Goal: Task Accomplishment & Management: Complete application form

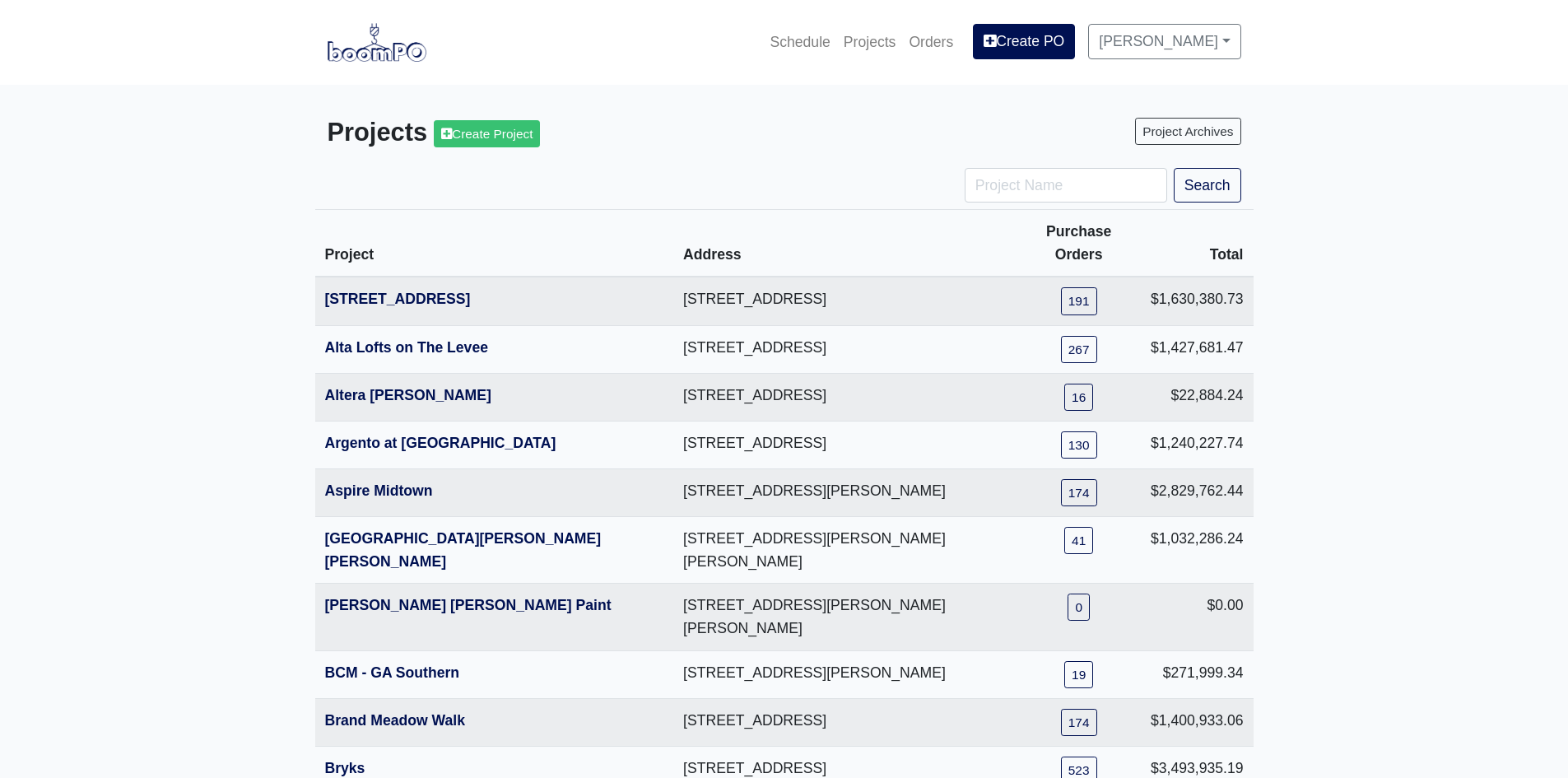
click at [1246, 40] on div "Schedule Projects Orders Create PO Jason Sosnovsky Settings Profile Log Out" at bounding box center [784, 42] width 938 height 45
click at [1236, 40] on link "[PERSON_NAME]" at bounding box center [1164, 41] width 152 height 34
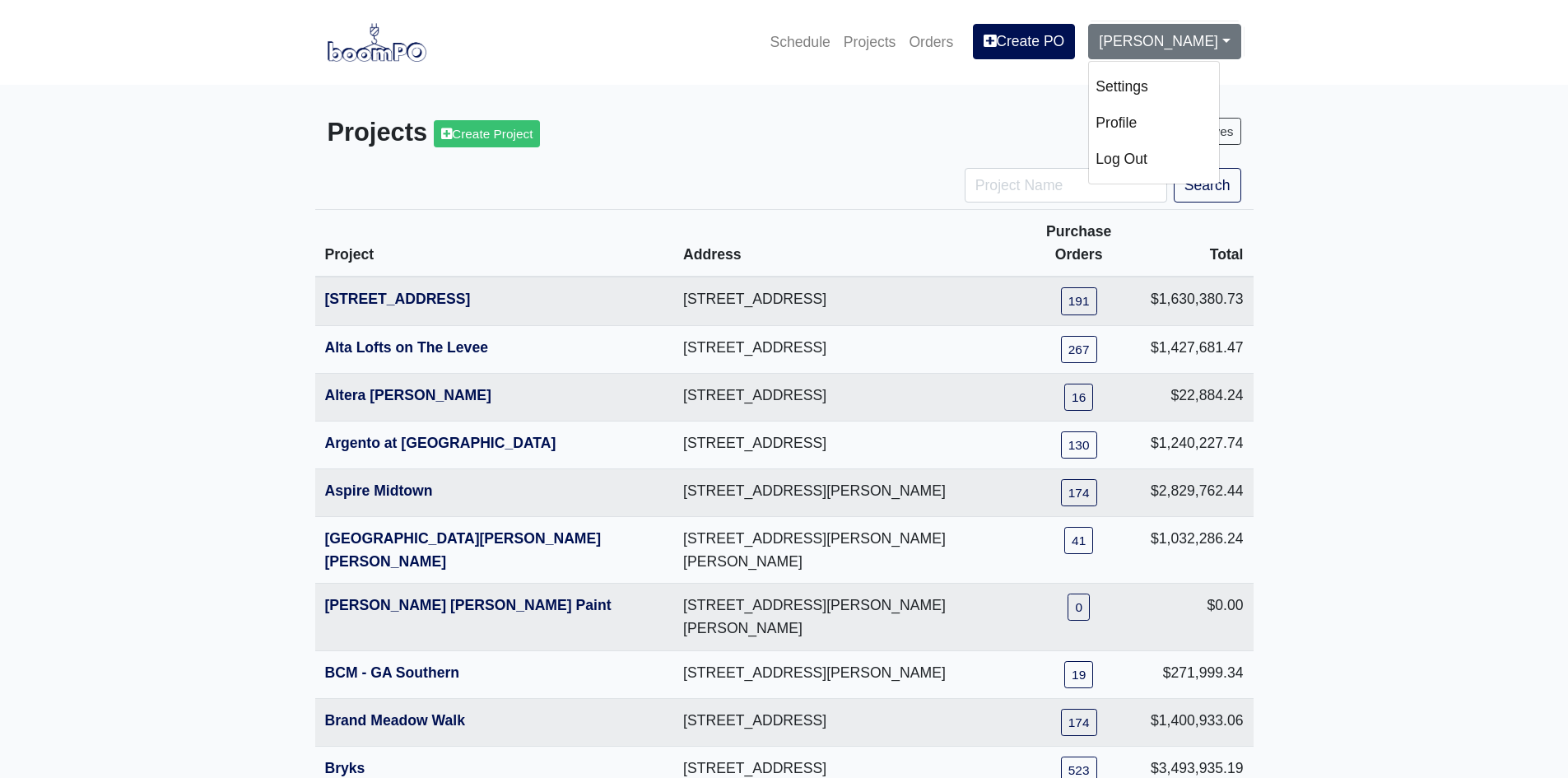
click at [1137, 79] on link "Settings" at bounding box center [1154, 86] width 130 height 36
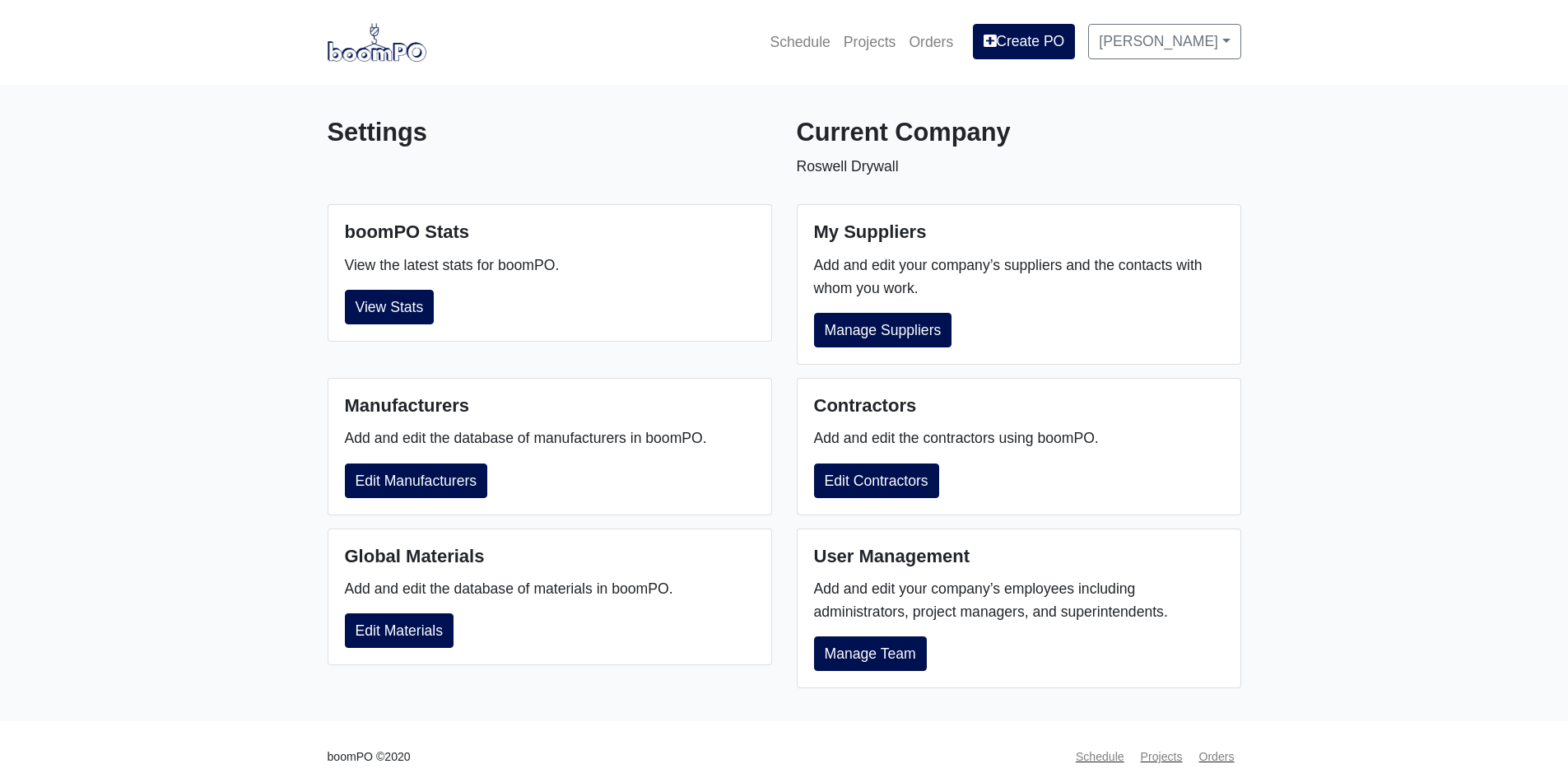
click at [940, 297] on p "Add and edit your company’s suppliers and the contacts with whom you work." at bounding box center [1019, 276] width 410 height 46
click at [898, 343] on link "Manage Suppliers" at bounding box center [883, 329] width 139 height 34
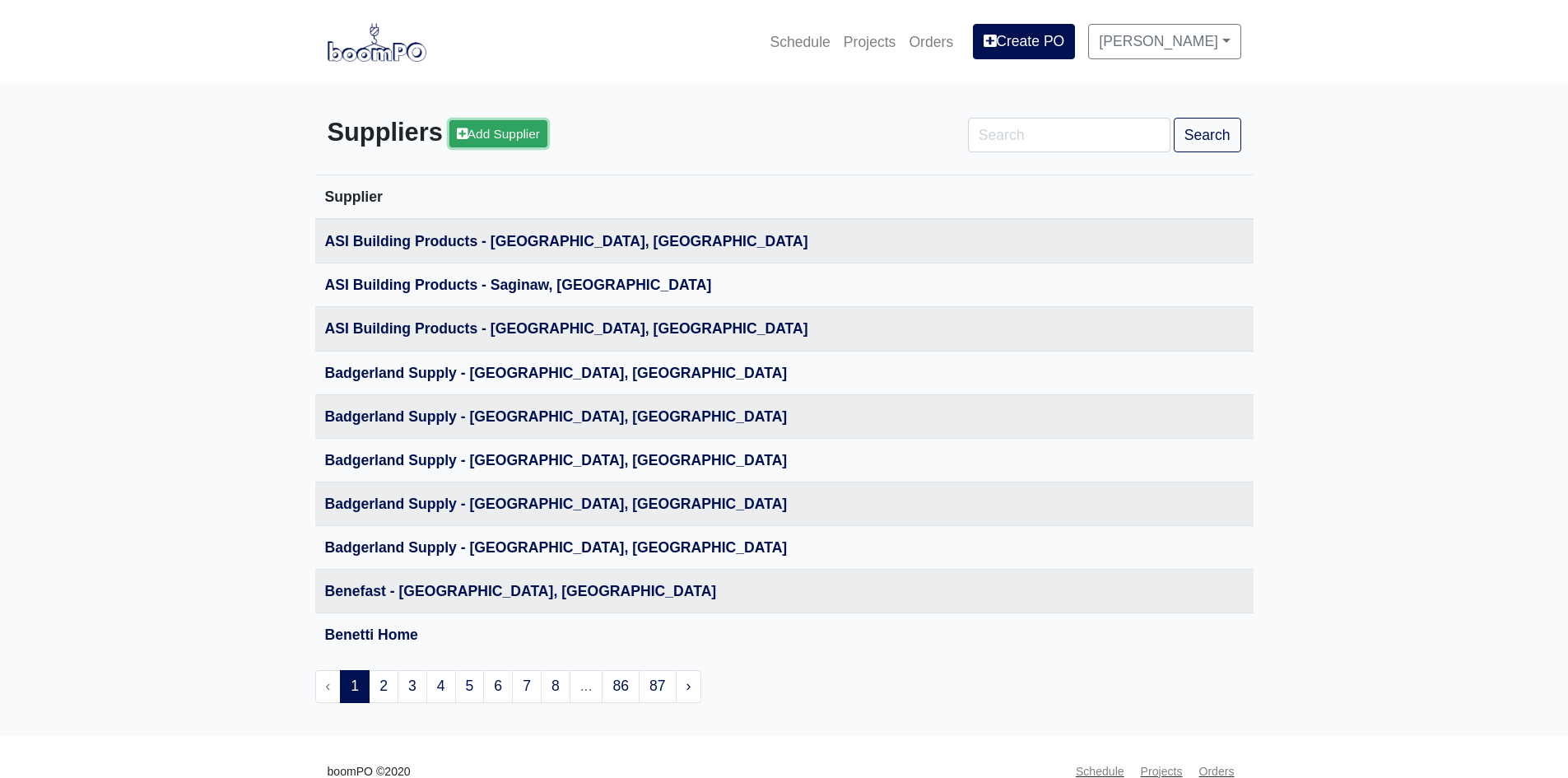
click at [547, 141] on link "Add Supplier" at bounding box center [498, 133] width 98 height 27
click at [1140, 118] on input "Search" at bounding box center [1069, 134] width 202 height 34
type input "ppg"
click at [1174, 117] on button "Search" at bounding box center [1208, 134] width 67 height 34
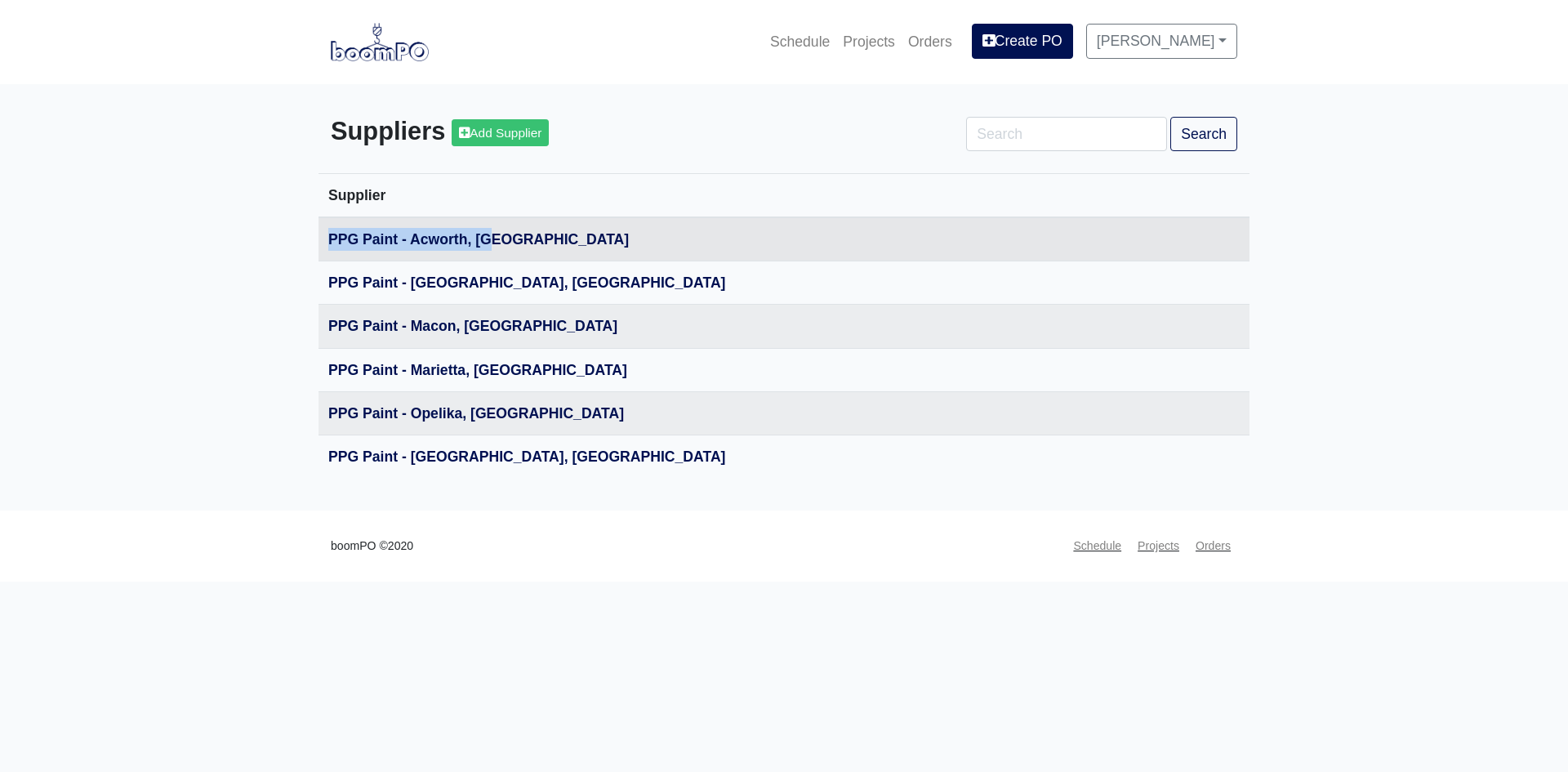
drag, startPoint x: 538, startPoint y: 242, endPoint x: 321, endPoint y: 240, distance: 217.0
click at [321, 240] on th "PPG Paint - Acworth, [GEOGRAPHIC_DATA]" at bounding box center [743, 239] width 851 height 44
copy link "PPG Paint - Acworth, [GEOGRAPHIC_DATA]"
click at [504, 137] on link "Add Supplier" at bounding box center [500, 132] width 97 height 27
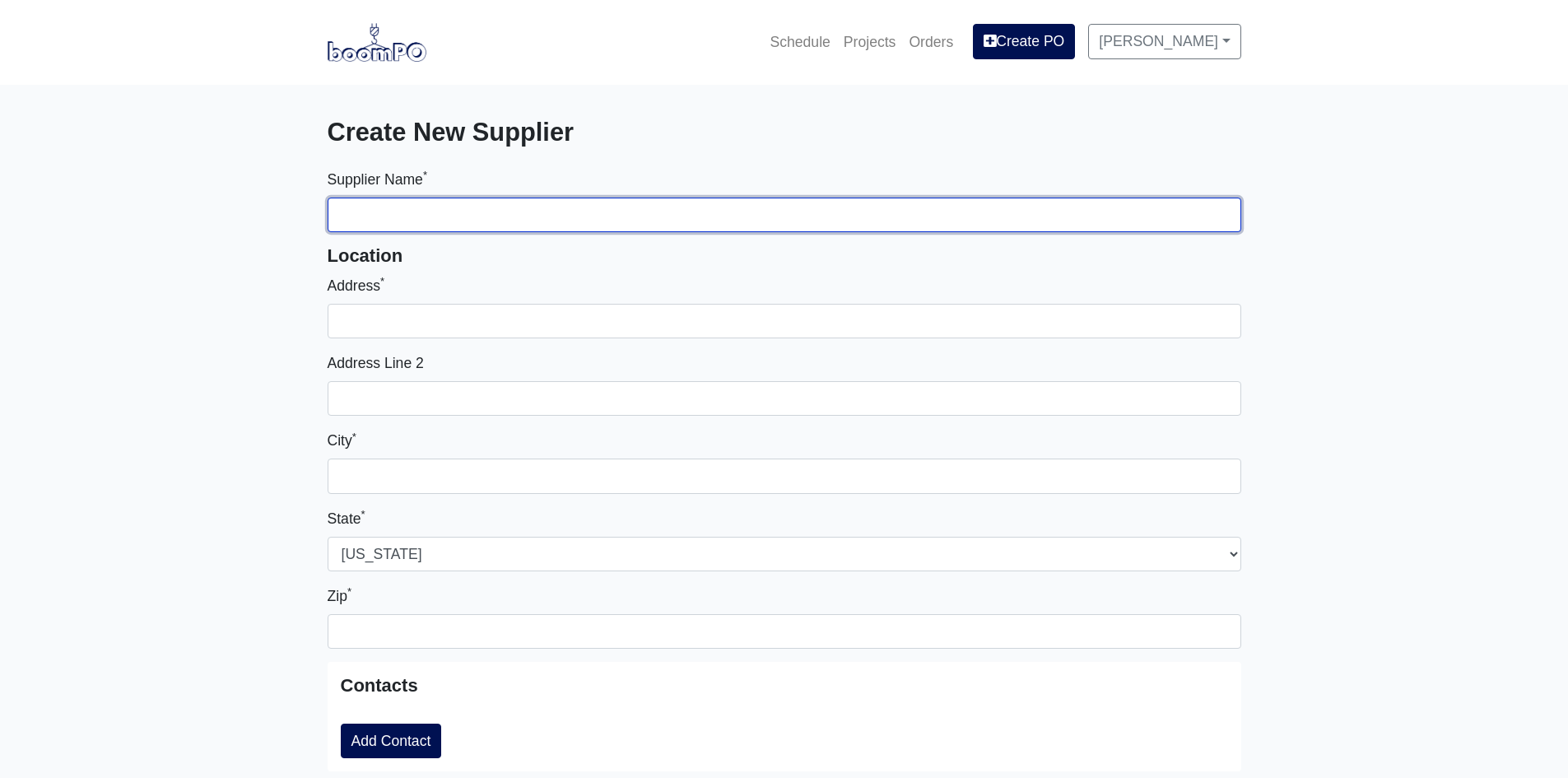
click at [501, 216] on input "Supplier Name *" at bounding box center [784, 215] width 913 height 34
paste input "PPG Paint - Acworth, GA"
click at [462, 215] on input "PPG Paint - Acworth, GA" at bounding box center [784, 215] width 913 height 34
type input "PPG Paint - Savannah, GA"
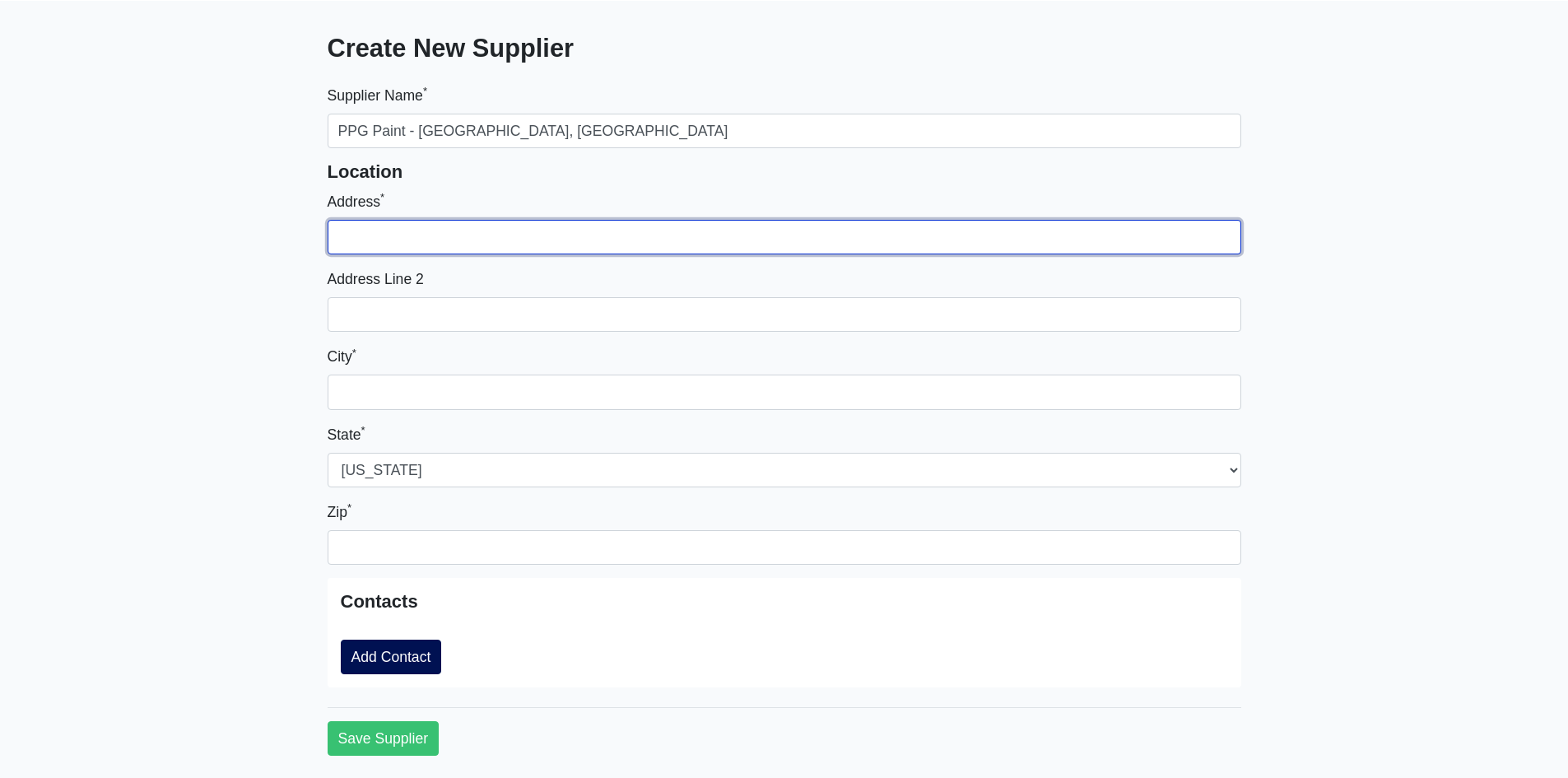
scroll to position [165, 0]
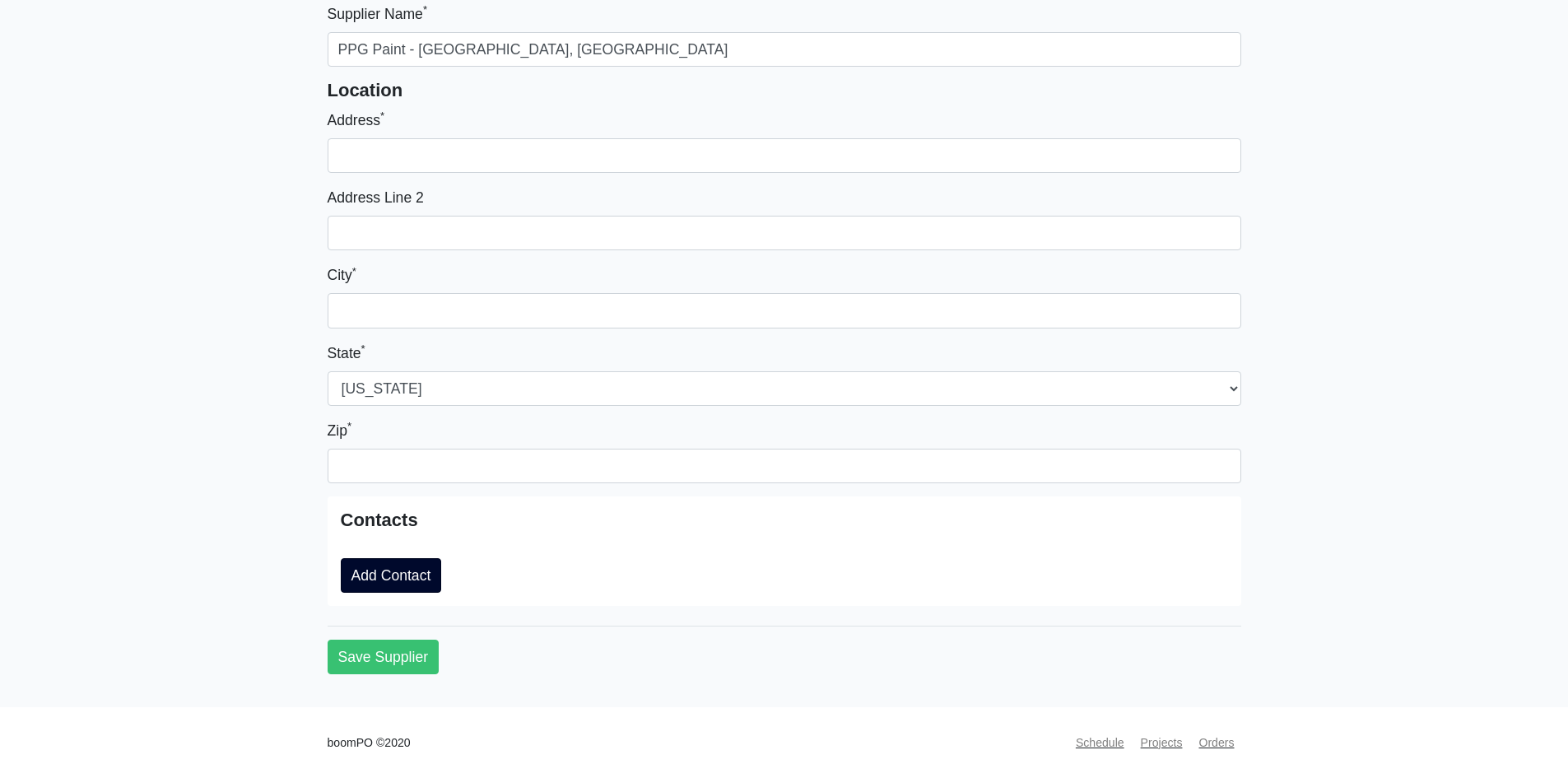
click at [369, 565] on link "Add Contact" at bounding box center [391, 575] width 102 height 34
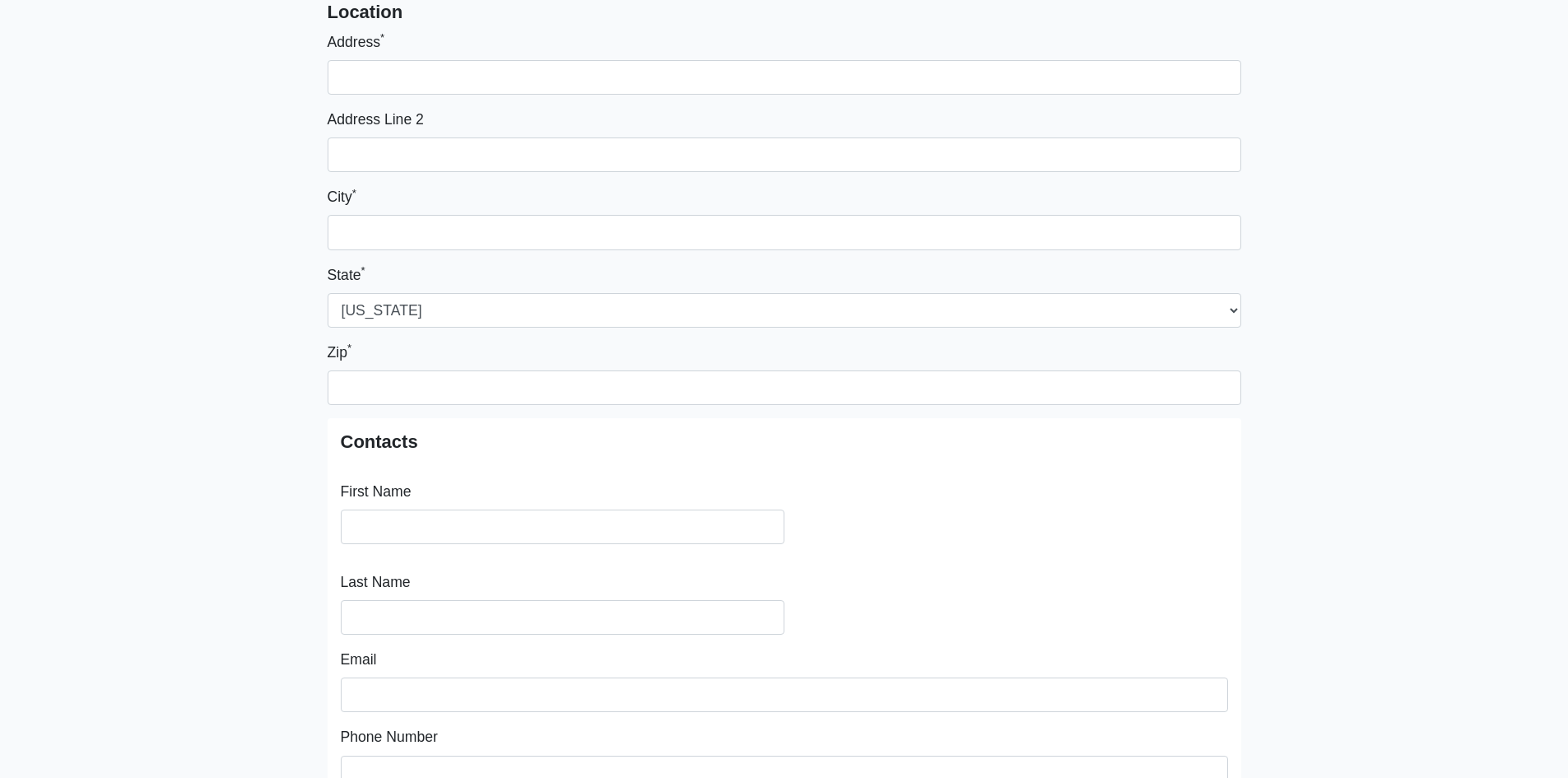
scroll to position [330, 0]
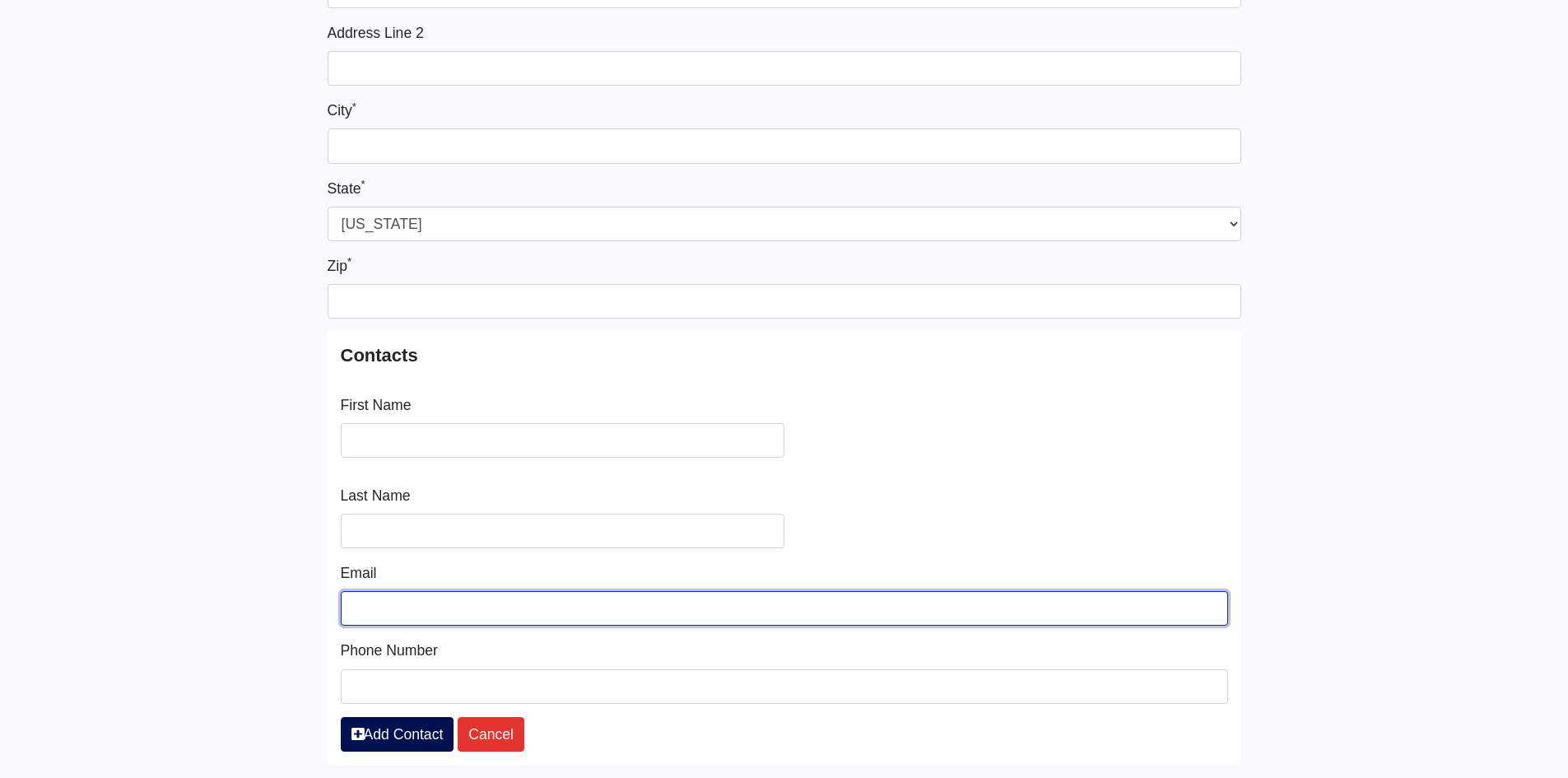
click at [399, 596] on input "Email" at bounding box center [784, 608] width 887 height 34
paste input "Paf8210@ppg.com"
type input "Paf8210@ppg.com"
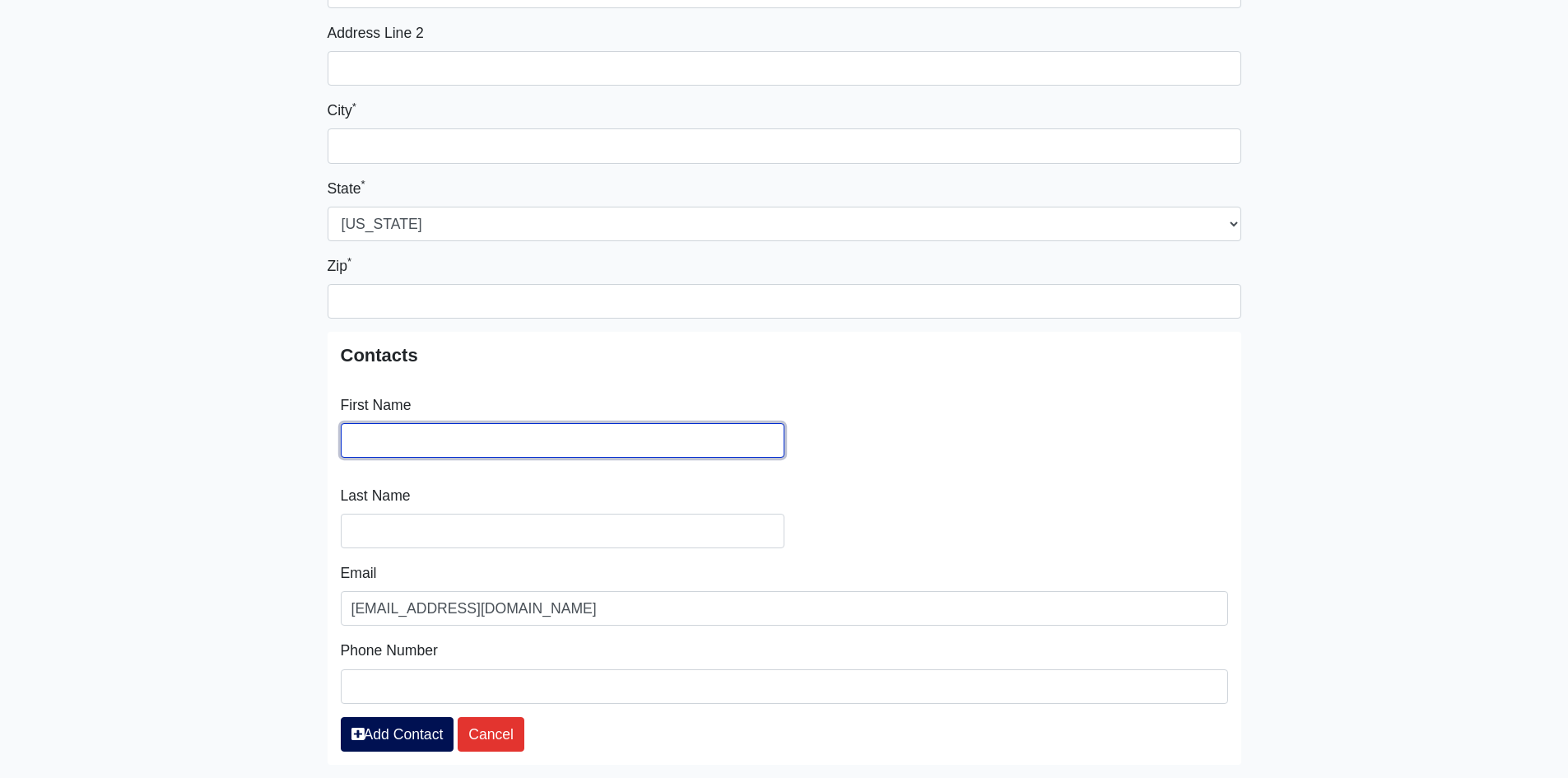
drag, startPoint x: 401, startPoint y: 443, endPoint x: 148, endPoint y: 446, distance: 253.0
click at [400, 442] on input "Search" at bounding box center [563, 440] width 443 height 34
type input "Kevin"
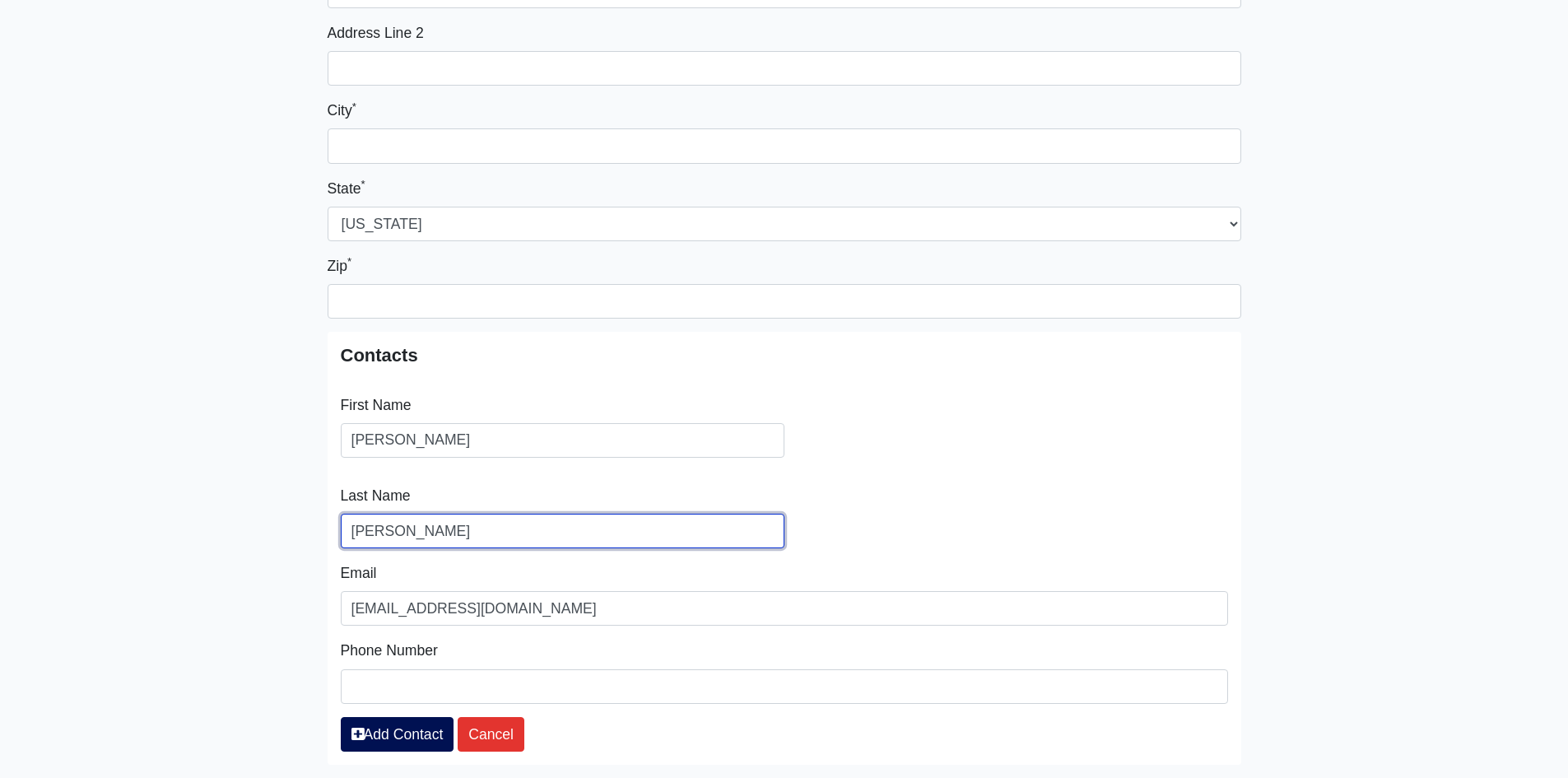
type input "Thomas"
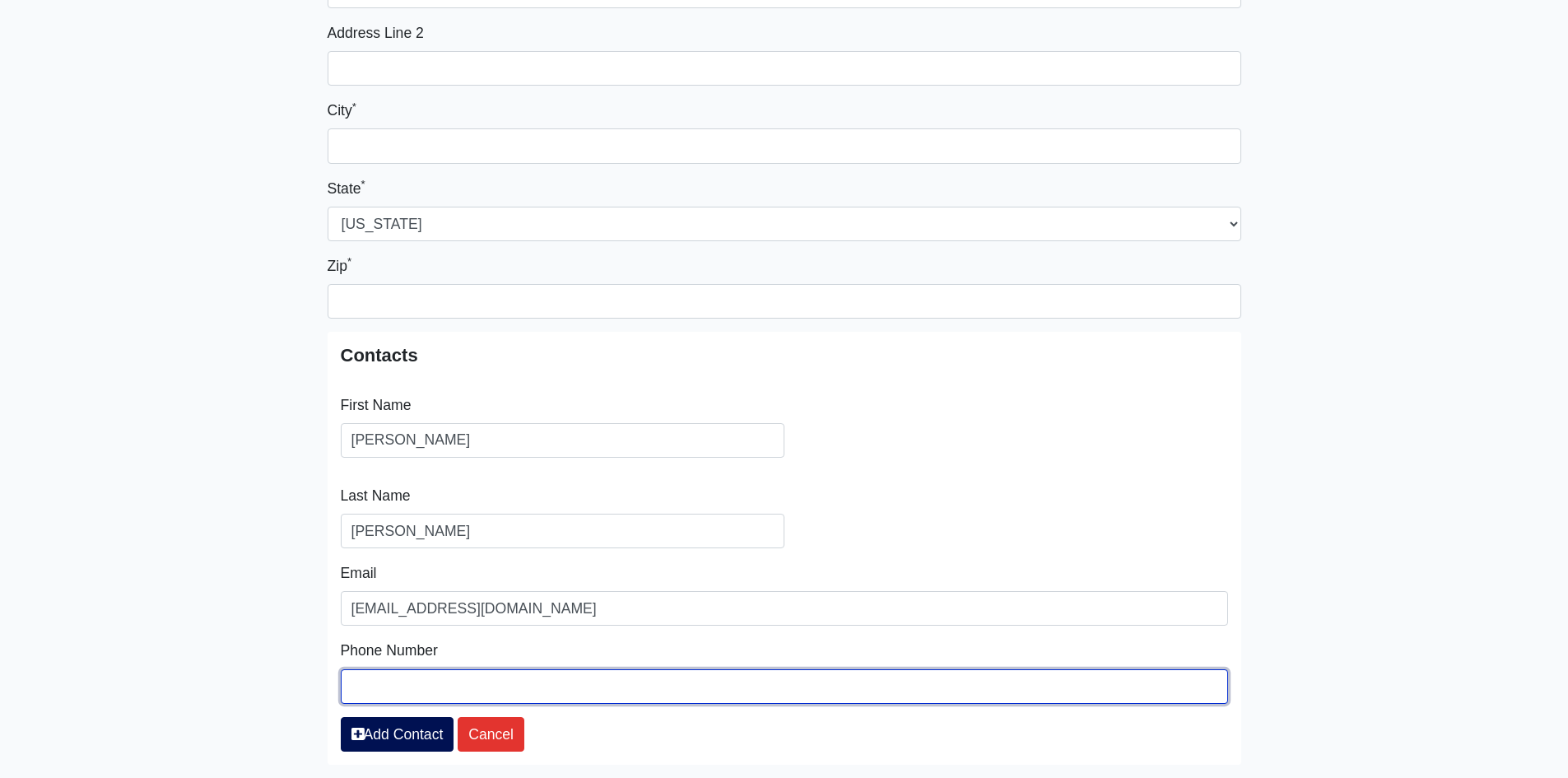
paste input "912-352-0833"
type input "(912) 352 - 0833"
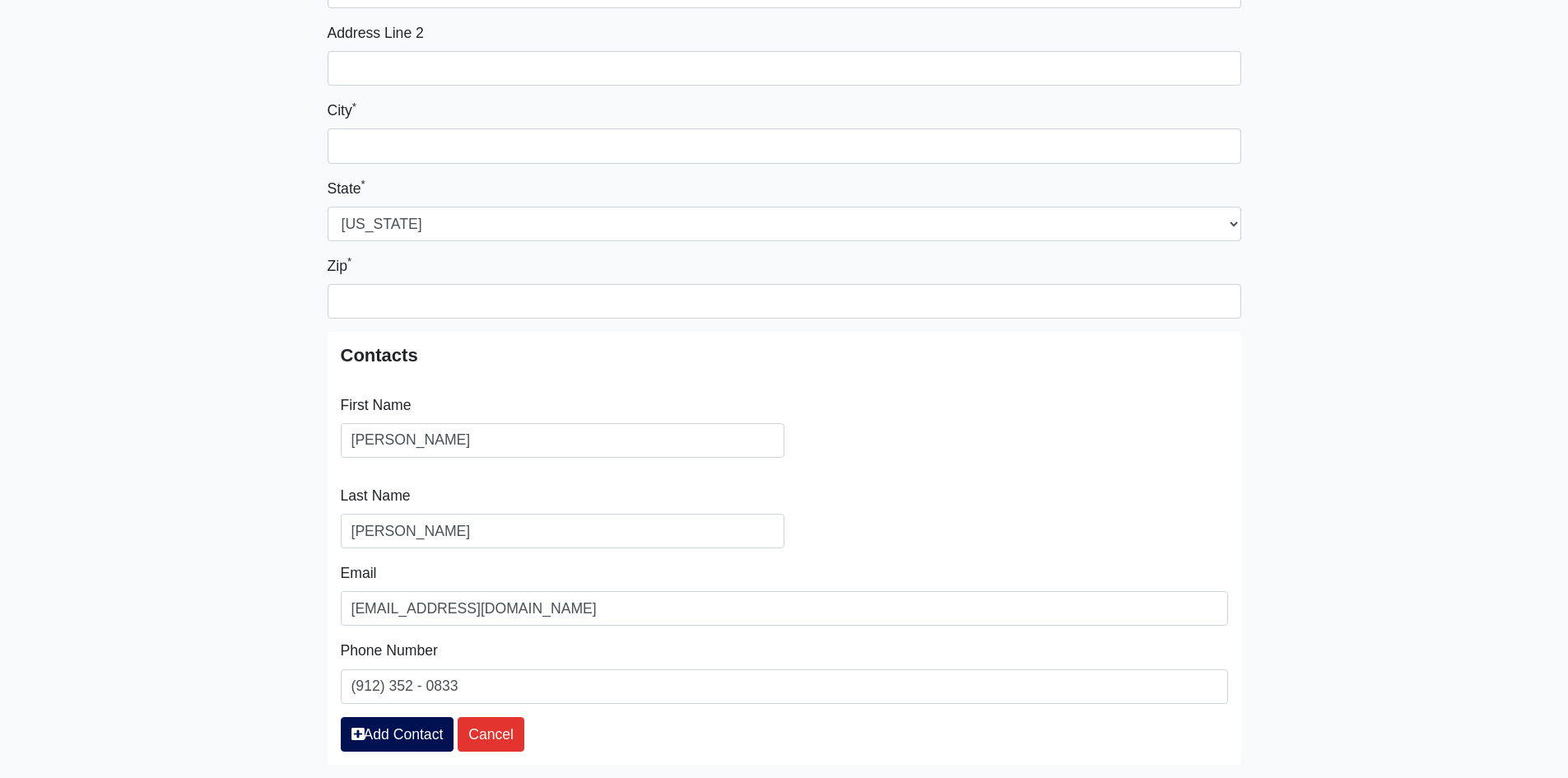
click at [270, 585] on main "Create New Supplier Supplier Name * PPG Paint - Savannah, GA Location Address *…" at bounding box center [784, 310] width 1568 height 1111
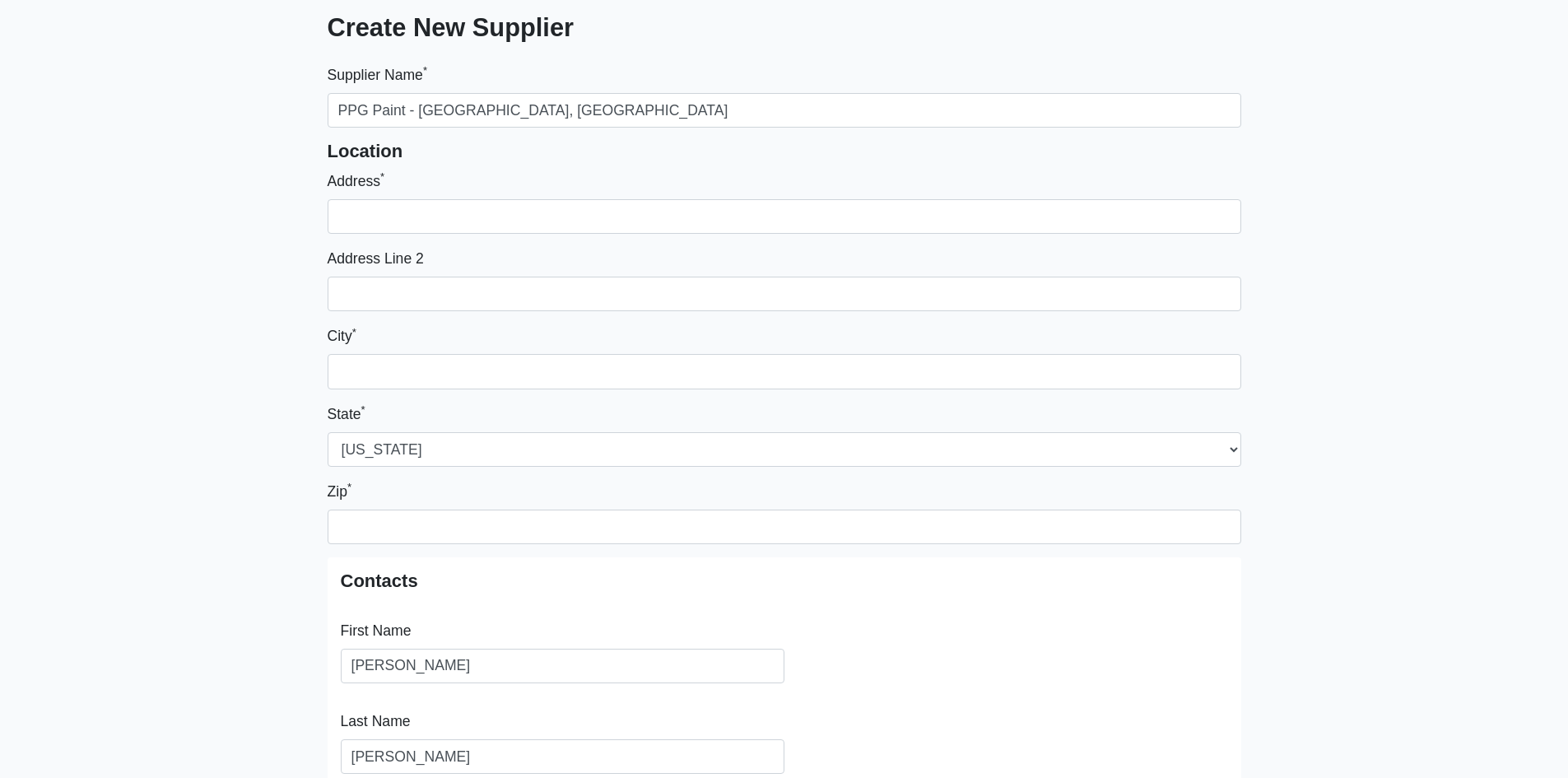
scroll to position [83, 0]
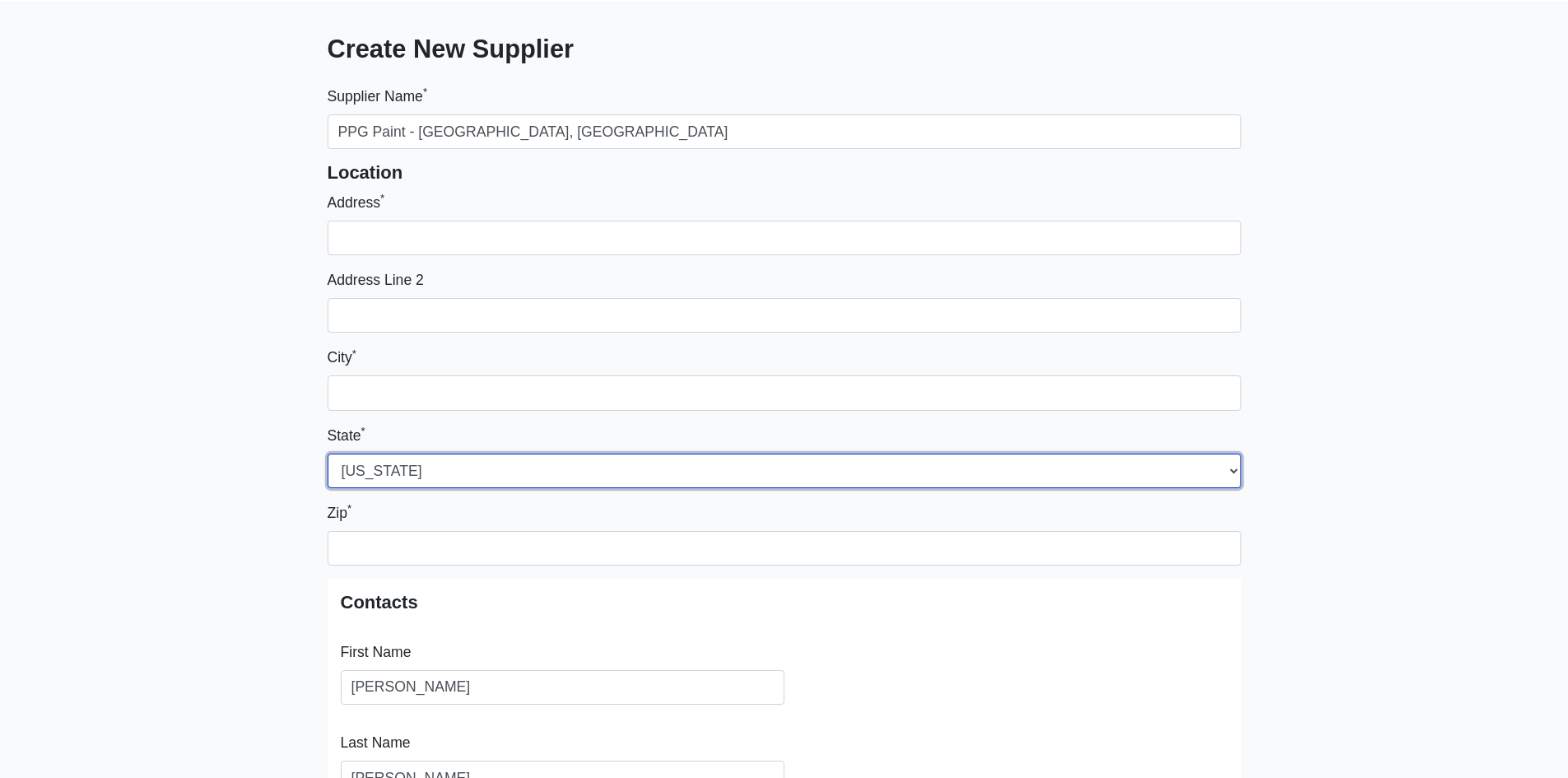
click at [369, 463] on select "Alabama Alaska Arizona Arkansas California Colorado Connecticut Delaware Distri…" at bounding box center [784, 470] width 913 height 34
select select "GA"
click at [328, 453] on select "Alabama Alaska Arizona Arkansas California Colorado Connecticut Delaware Distri…" at bounding box center [784, 470] width 913 height 34
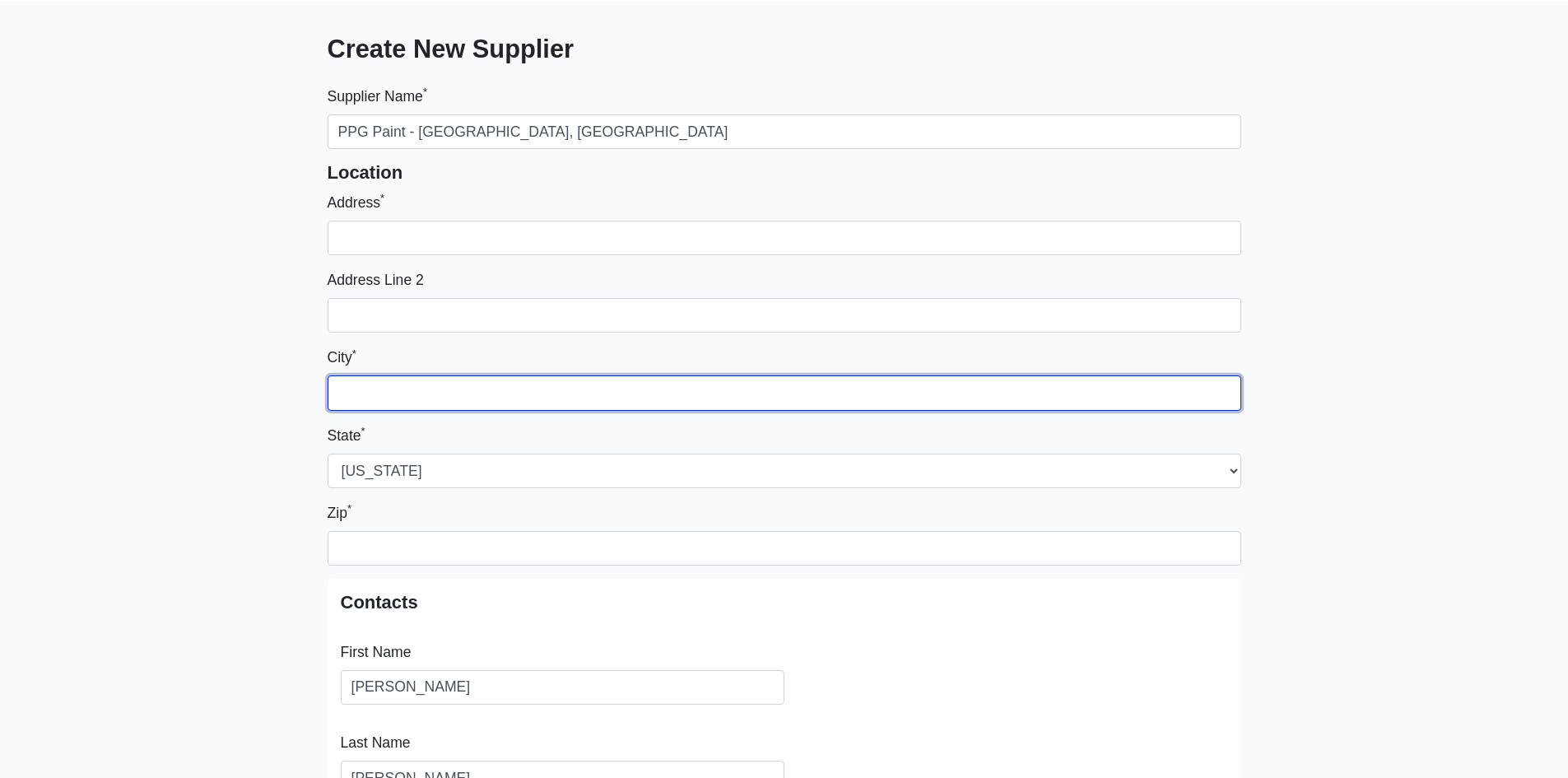
click at [411, 387] on input "City *" at bounding box center [784, 392] width 913 height 34
type input "Savannah"
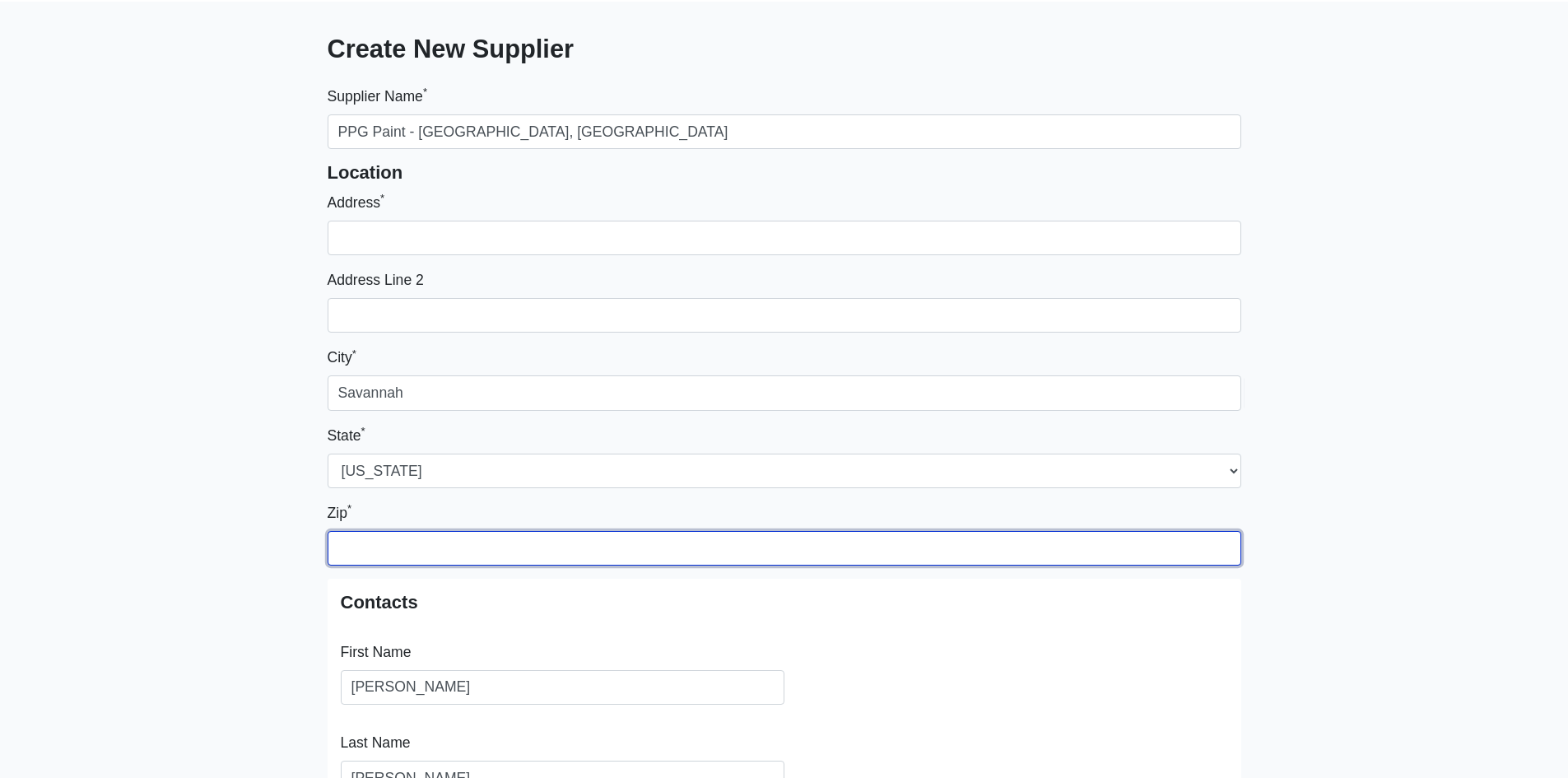
click at [398, 534] on input "Zip *" at bounding box center [784, 548] width 913 height 34
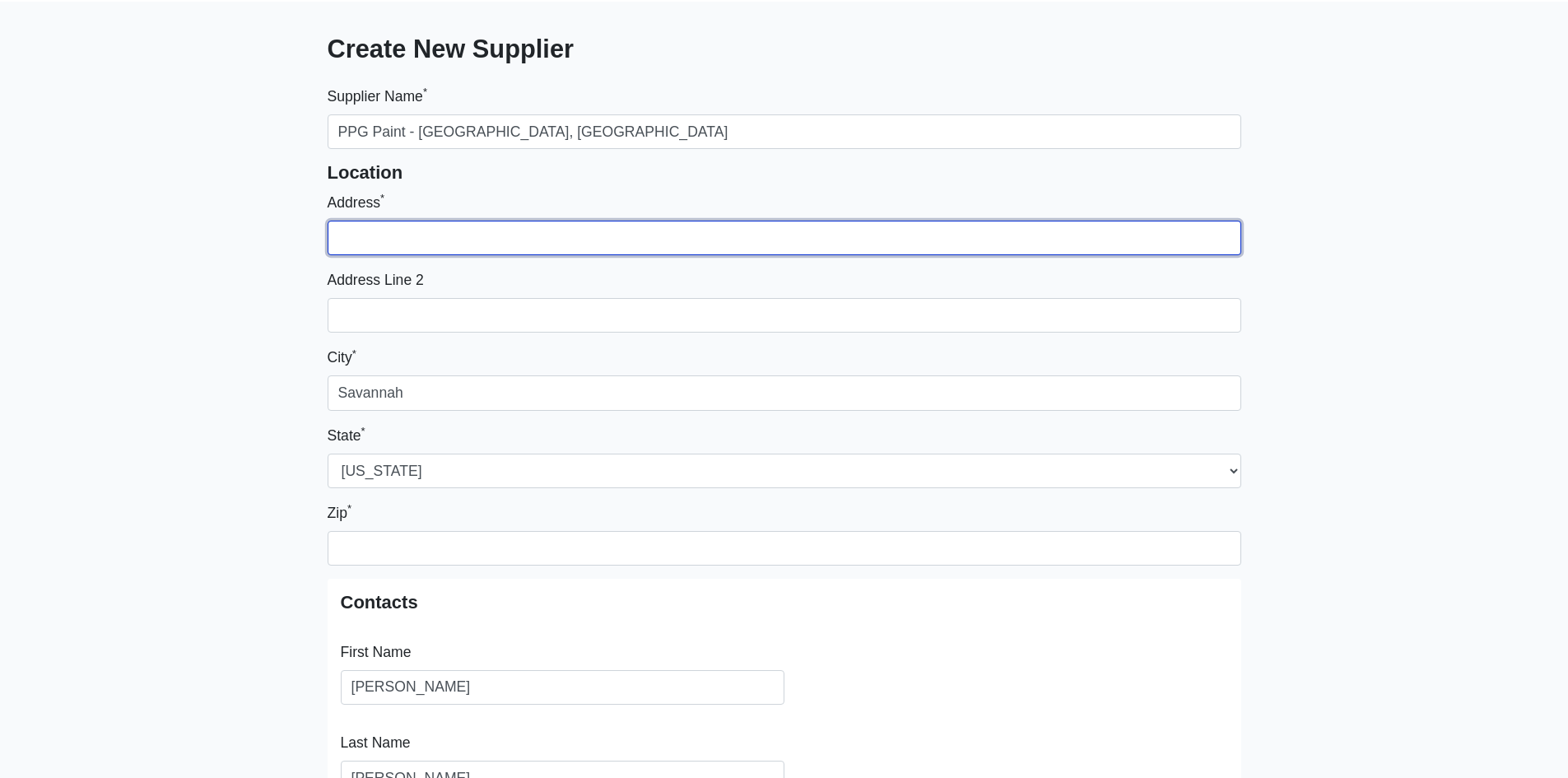
click at [392, 242] on input "Address *" at bounding box center [784, 238] width 913 height 34
paste input "305 Mall Blvd"
type input "305 Mall Blvd"
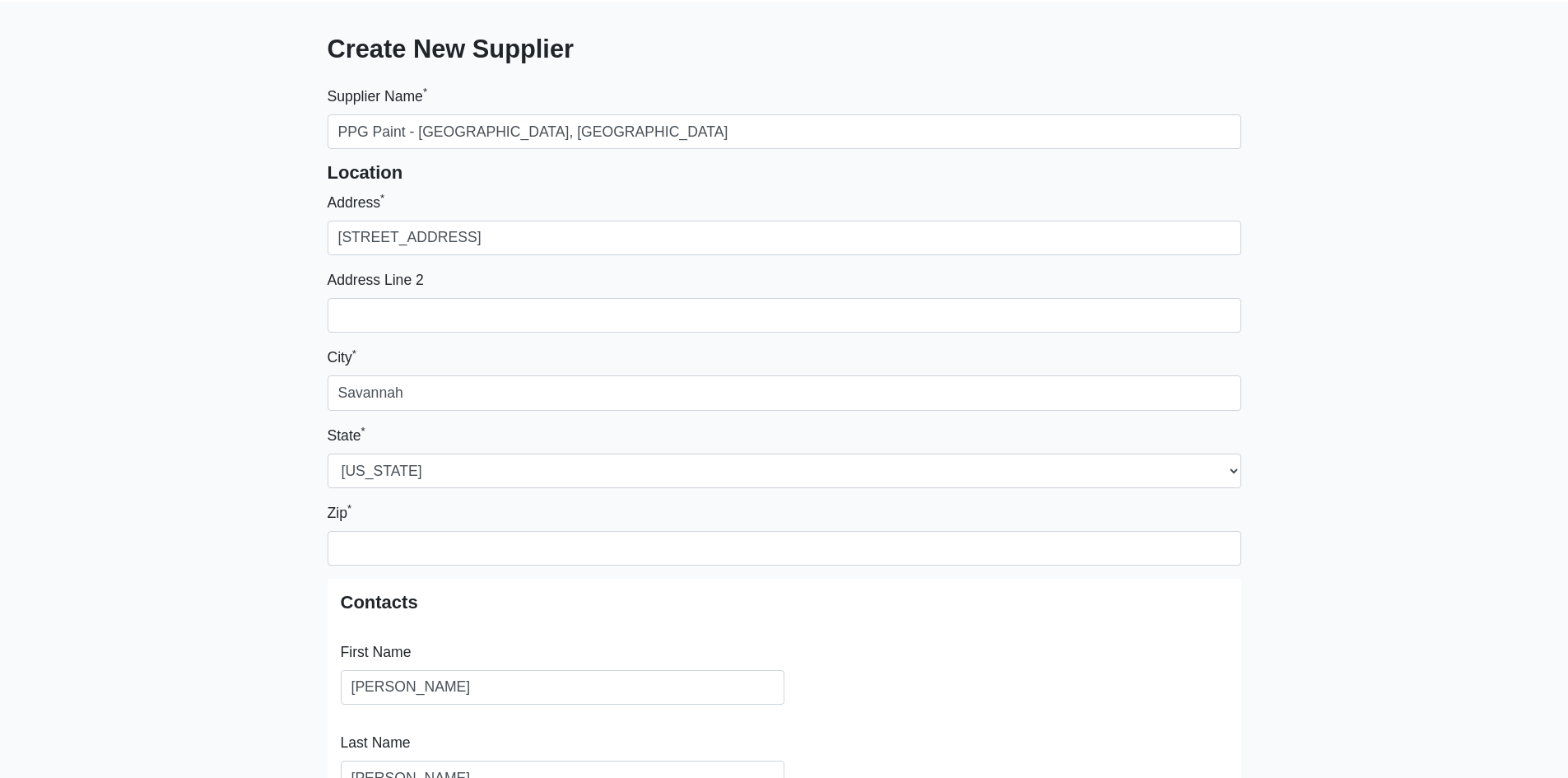
click at [398, 525] on div "Zip *" at bounding box center [784, 533] width 913 height 64
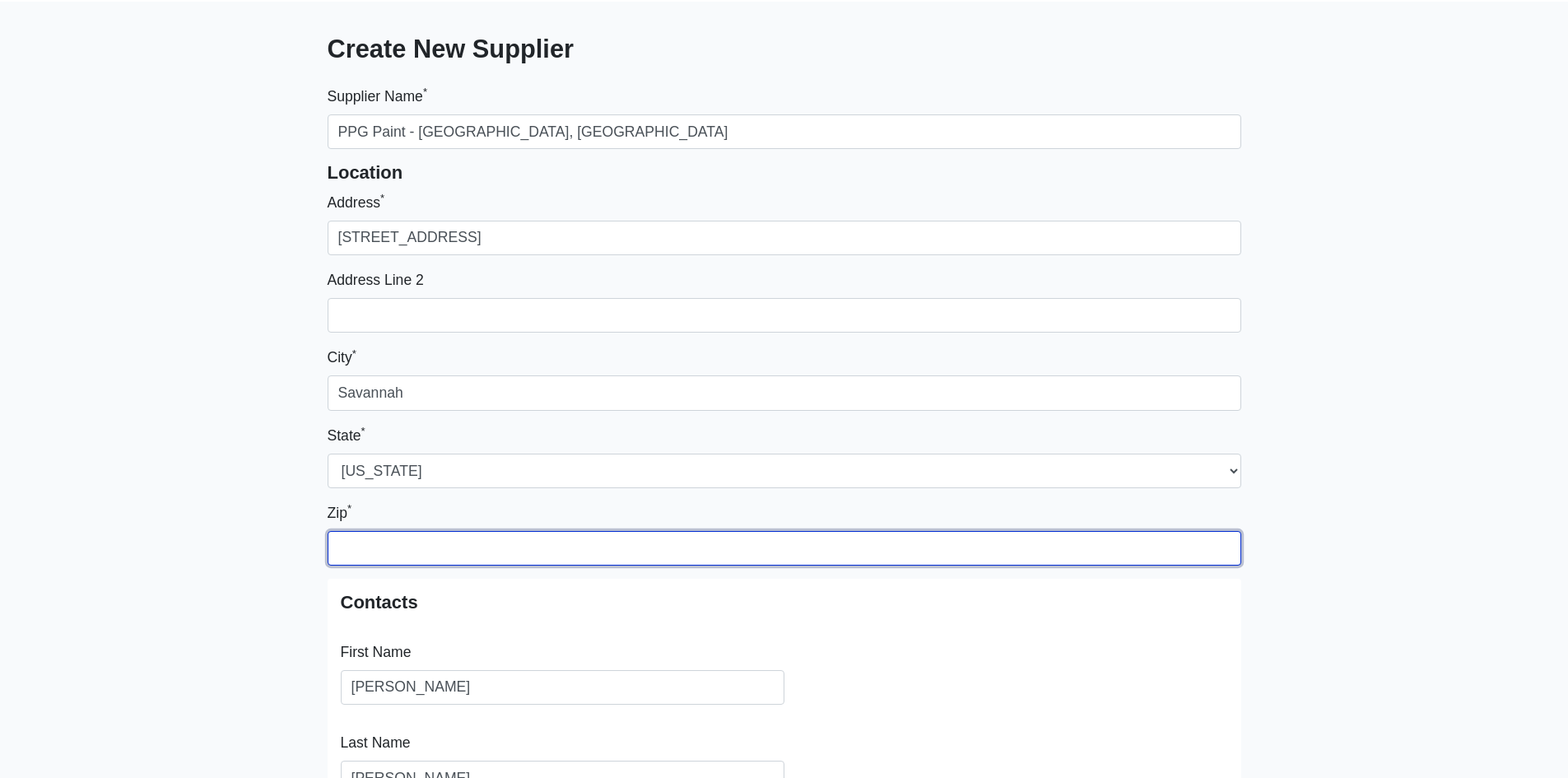
click at [404, 555] on input "Zip *" at bounding box center [784, 548] width 913 height 34
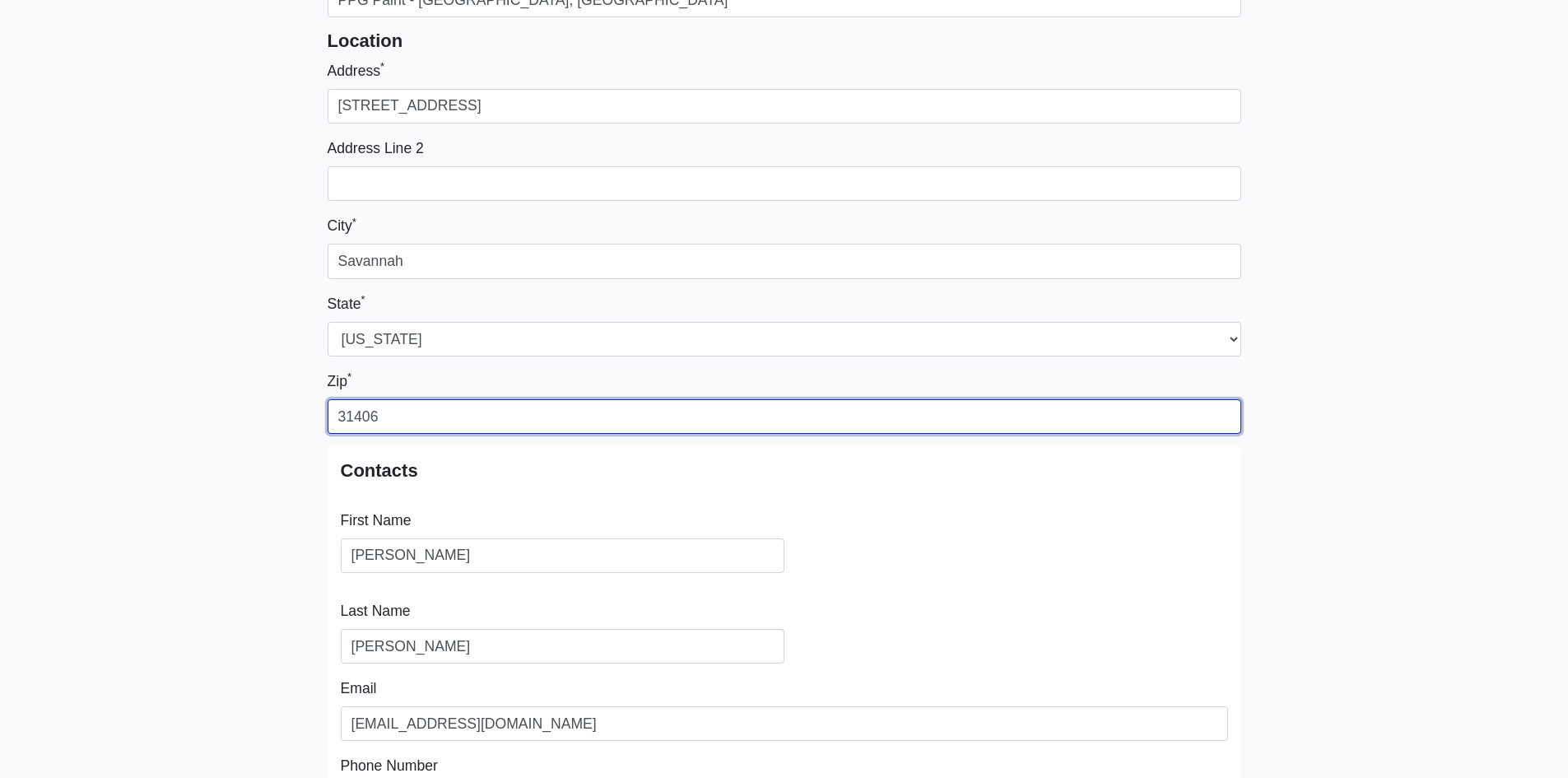
scroll to position [412, 0]
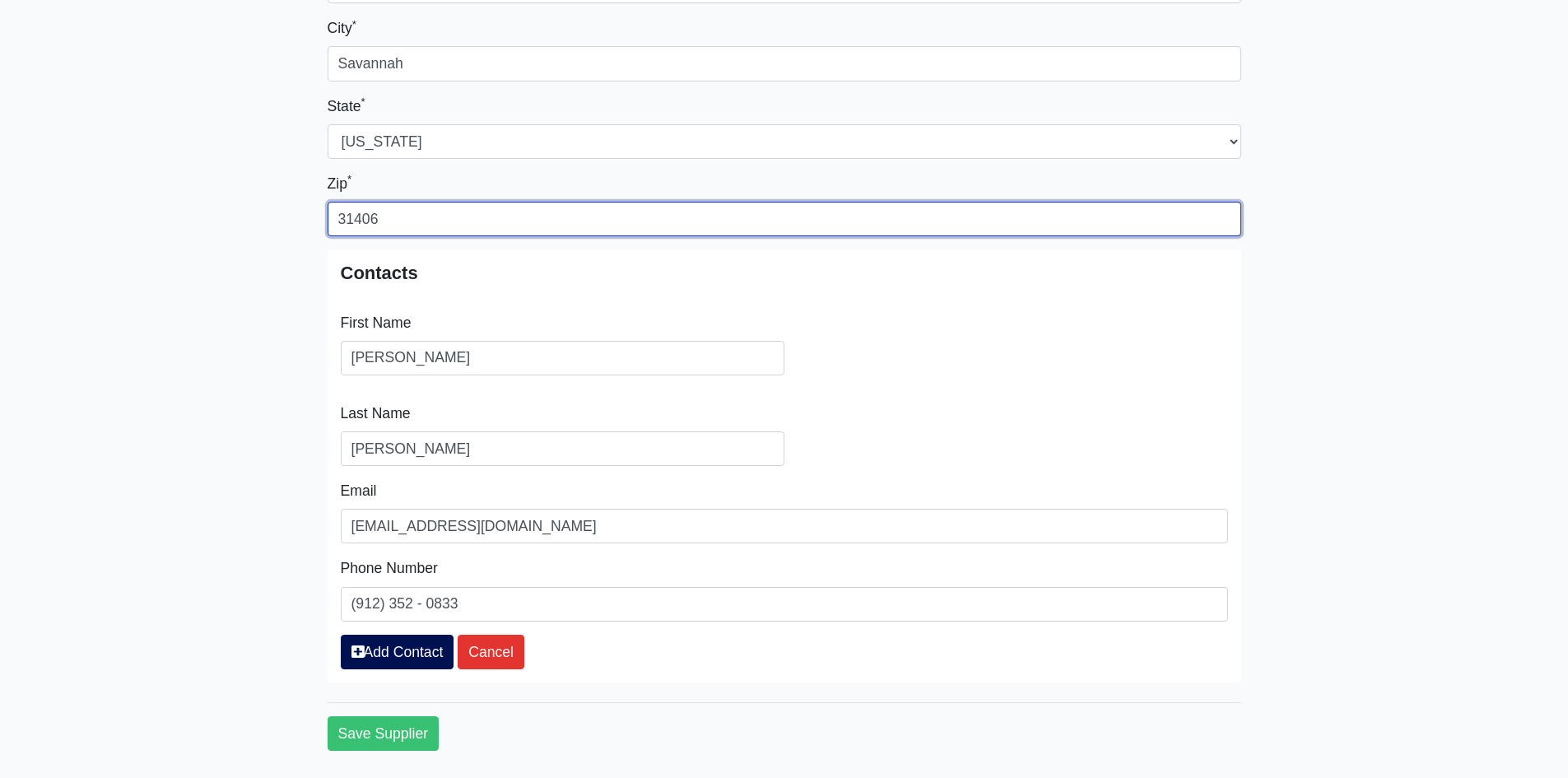
type input "31406"
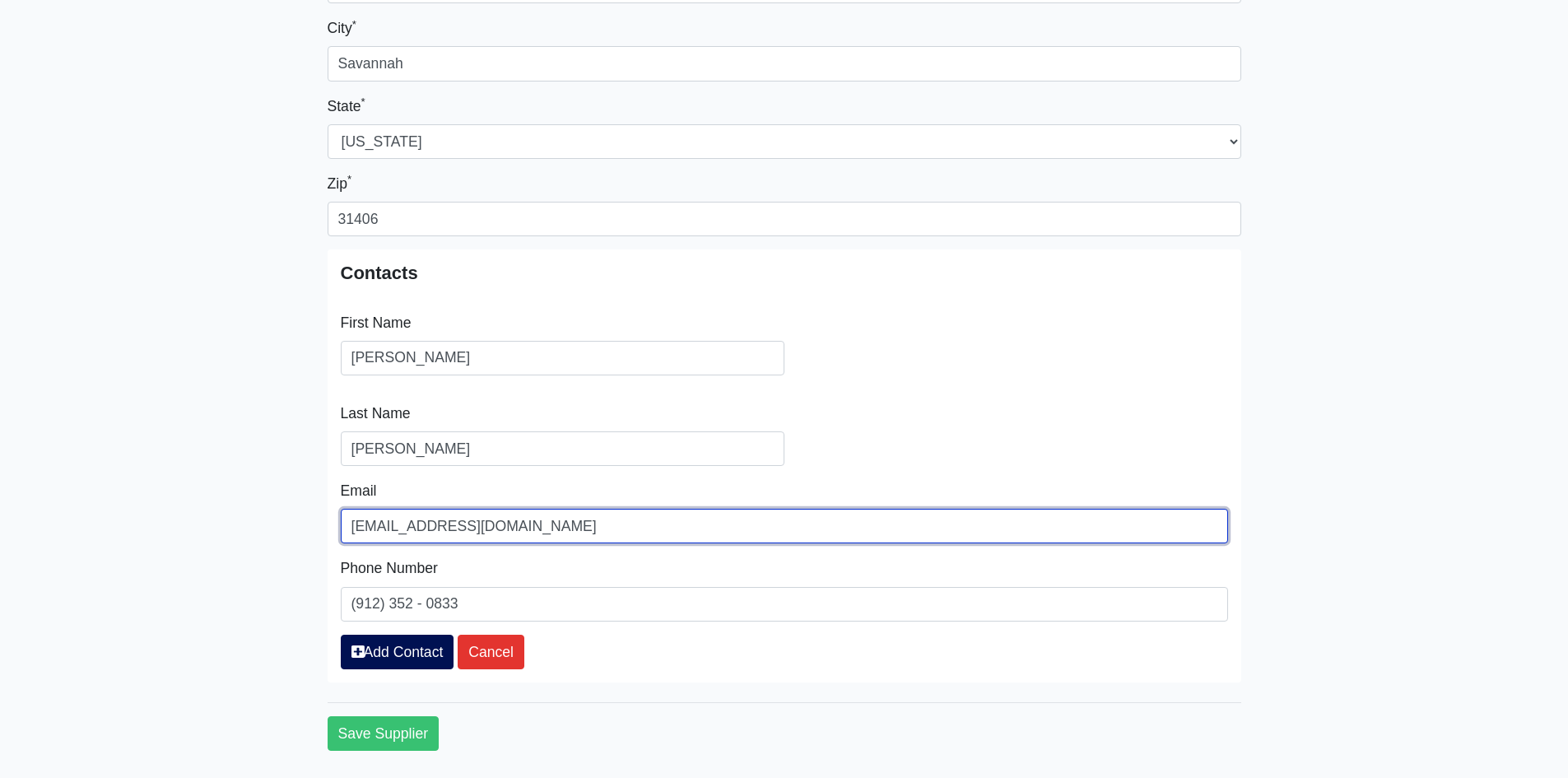
click at [394, 524] on input "Paf8210@ppg.com" at bounding box center [784, 525] width 887 height 34
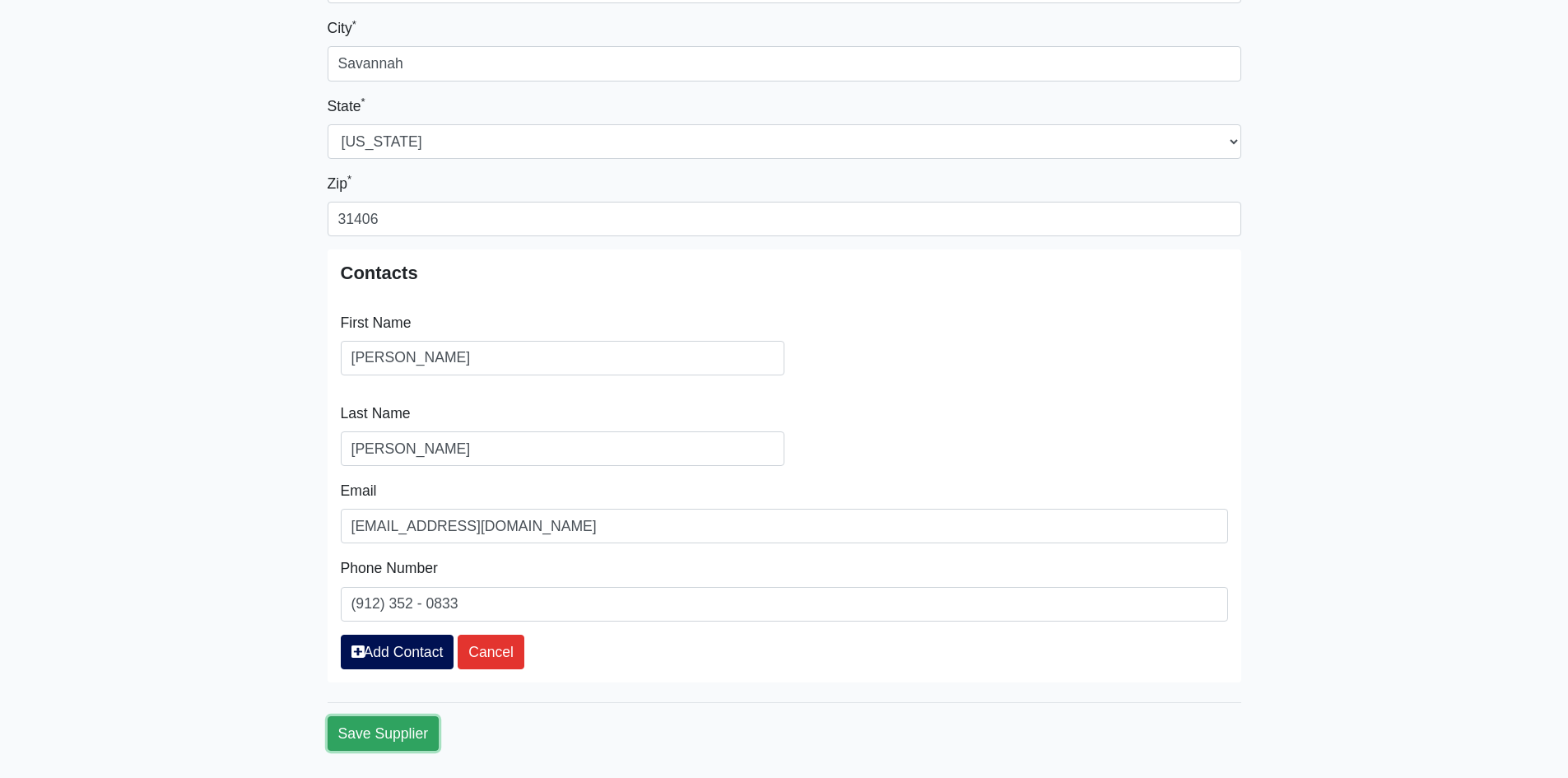
click at [375, 720] on button "Save Supplier" at bounding box center [383, 733] width 112 height 34
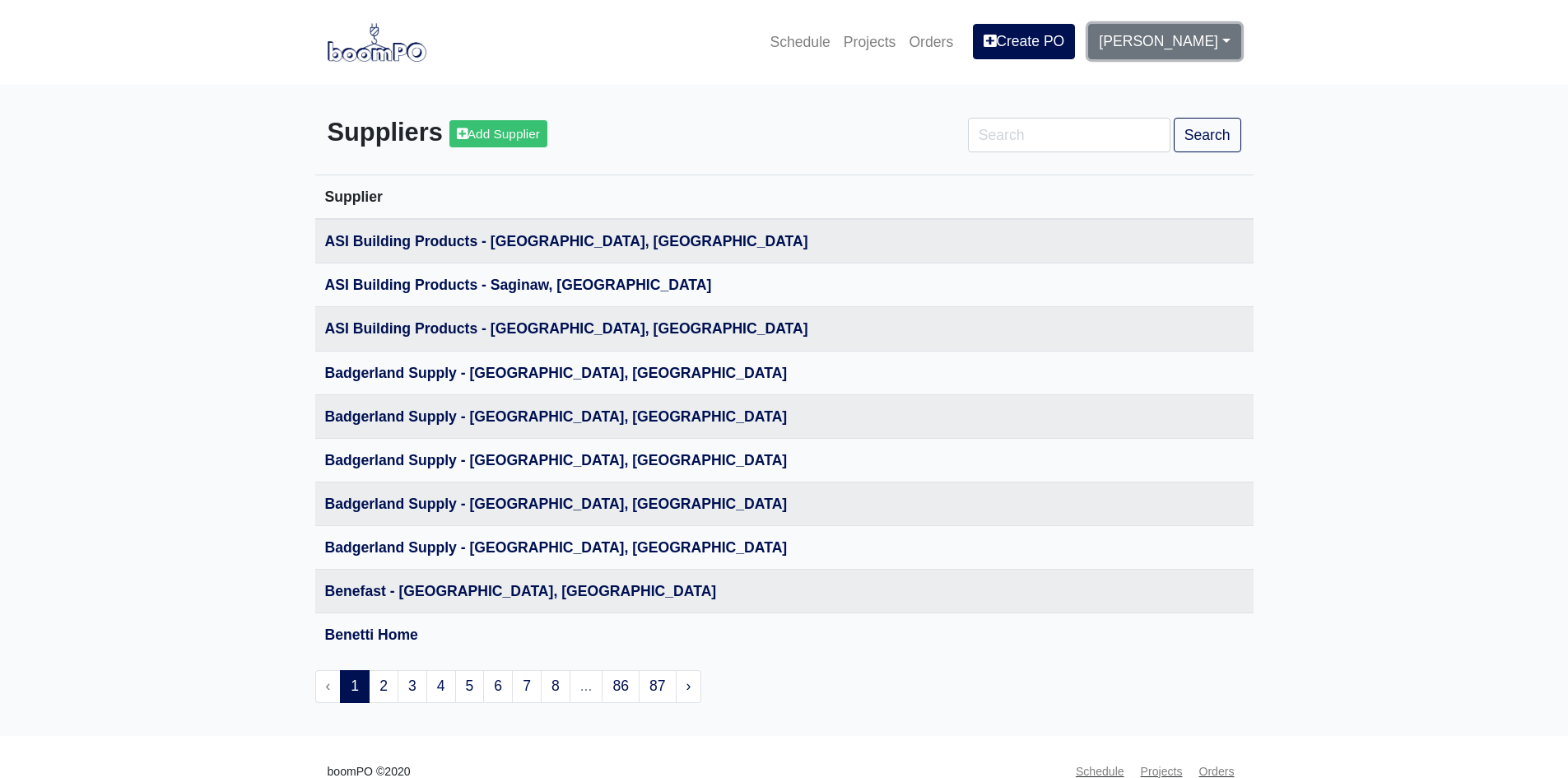
click at [1188, 33] on link "[PERSON_NAME]" at bounding box center [1164, 41] width 152 height 34
click at [1153, 162] on link "Log Out" at bounding box center [1154, 158] width 130 height 36
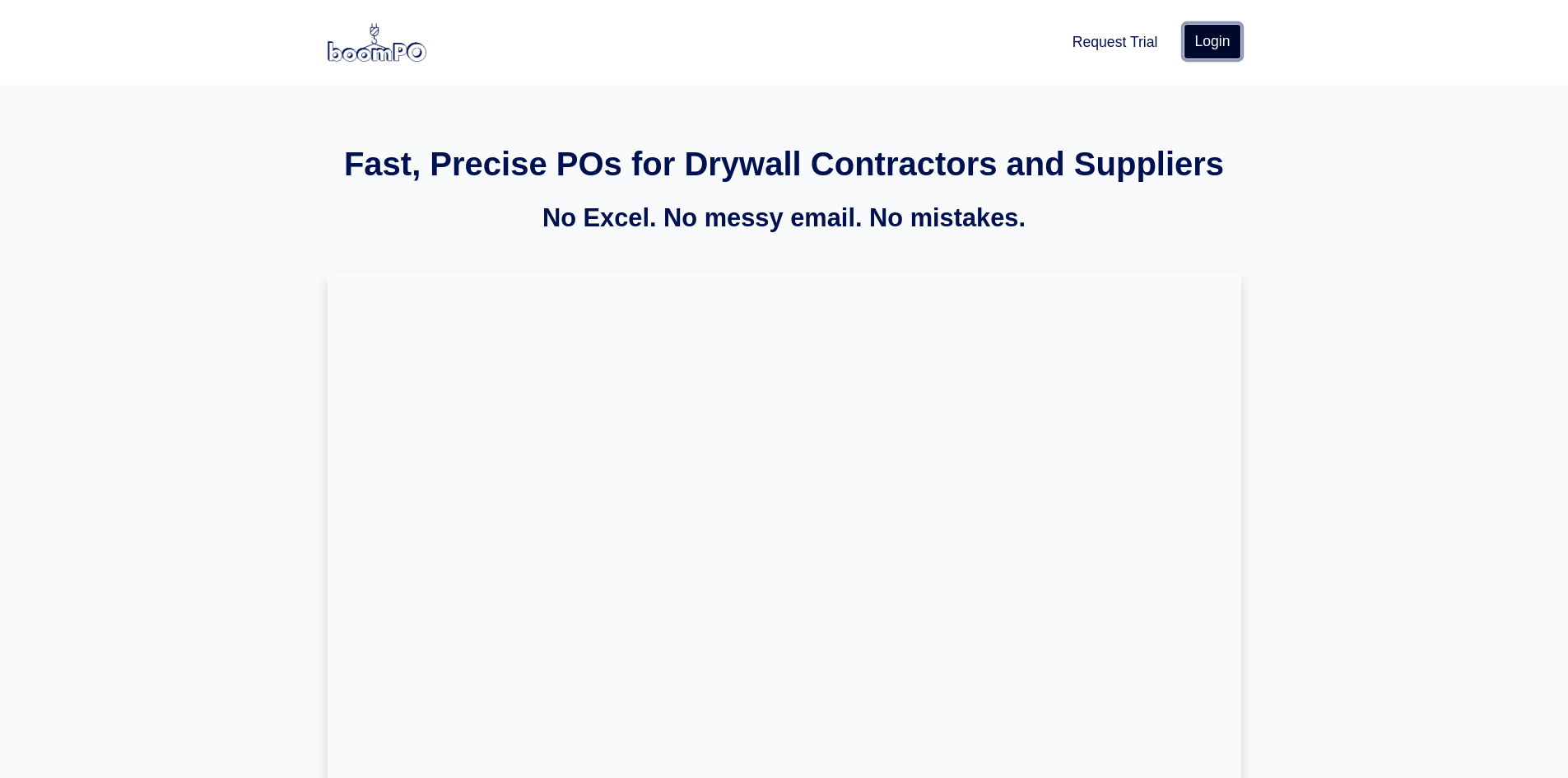
click at [1220, 30] on link "Login" at bounding box center [1212, 41] width 57 height 34
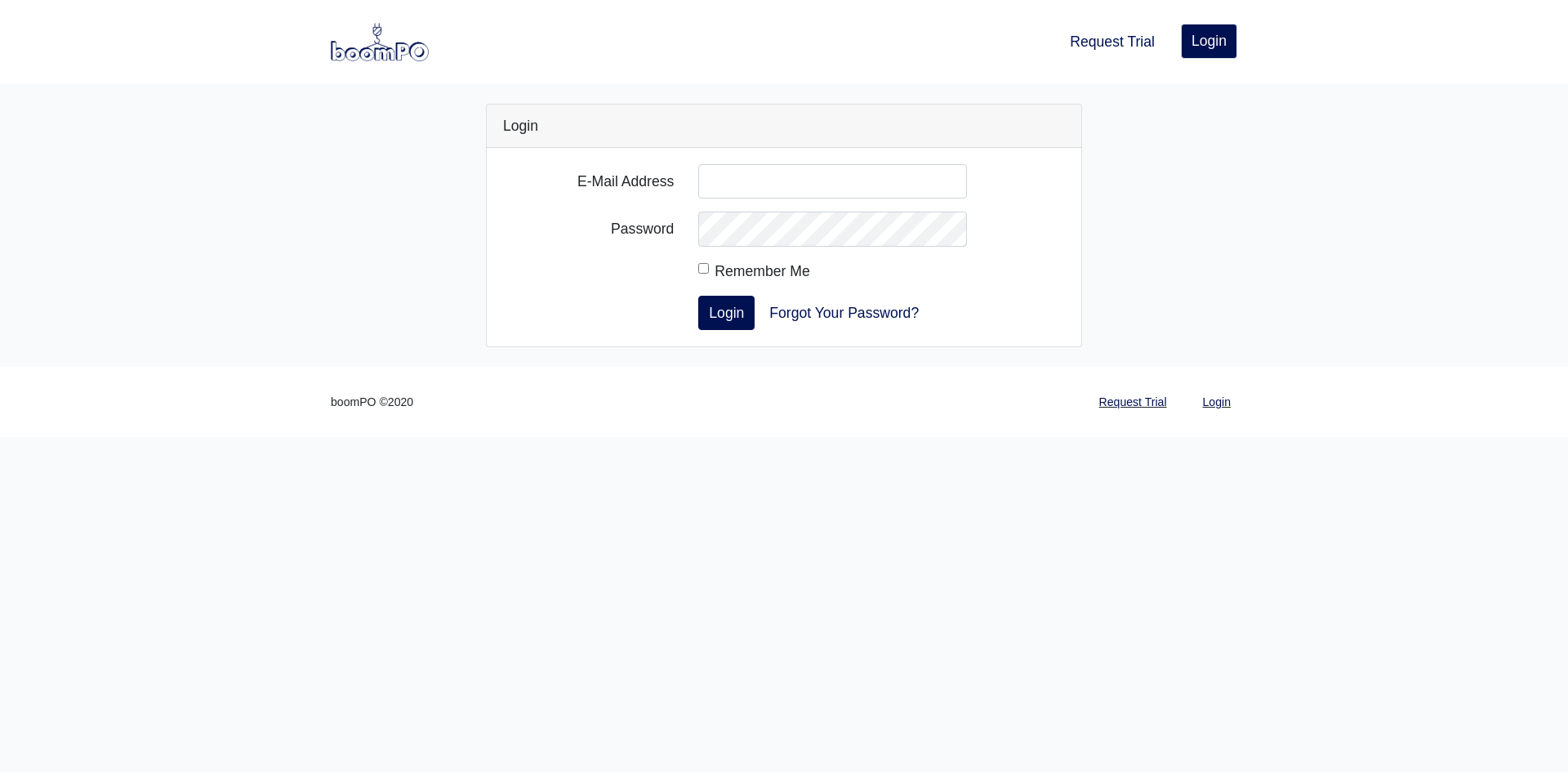
click at [730, 184] on input "E-Mail Address" at bounding box center [833, 181] width 269 height 34
type input "[PERSON_NAME][EMAIL_ADDRESS][DOMAIN_NAME]"
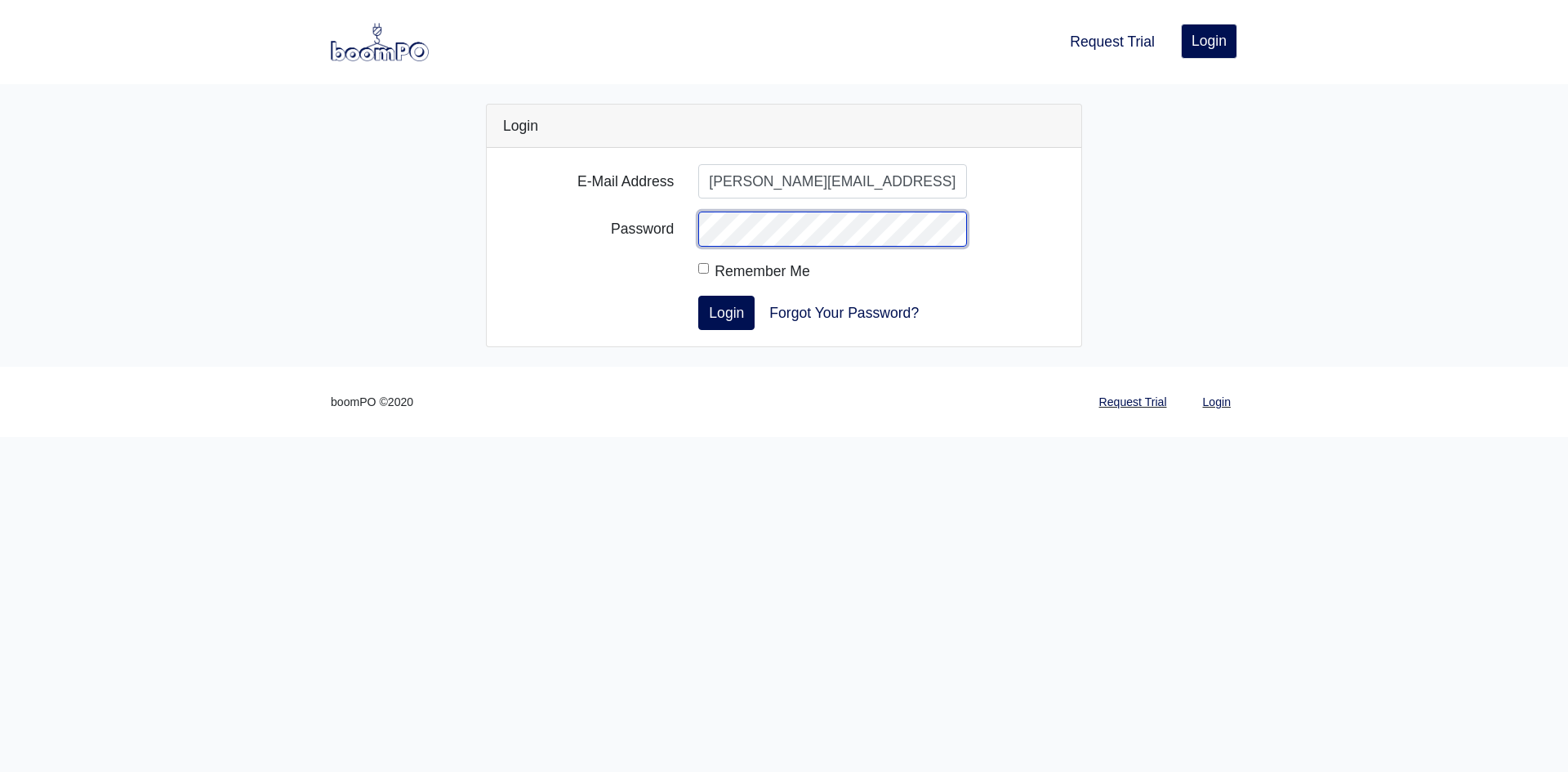
click at [699, 295] on button "Login" at bounding box center [727, 312] width 56 height 34
